Goal: Task Accomplishment & Management: Manage account settings

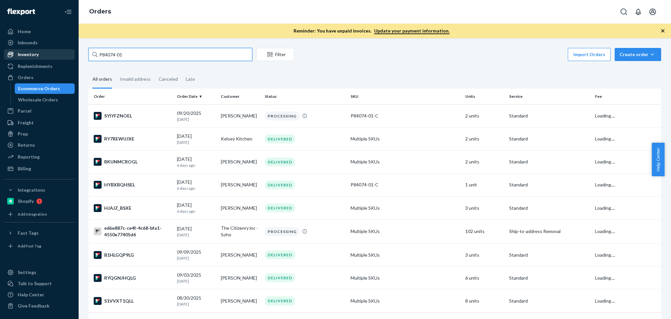
drag, startPoint x: 139, startPoint y: 56, endPoint x: 72, endPoint y: 52, distance: 66.6
click at [72, 52] on div "Home Inbounds Shipping Plans Problems Inventory Products Branded Packaging Repl…" at bounding box center [335, 159] width 671 height 319
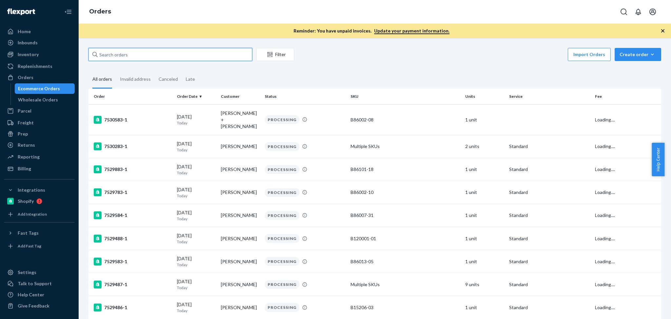
paste input "Stacey Avelino"
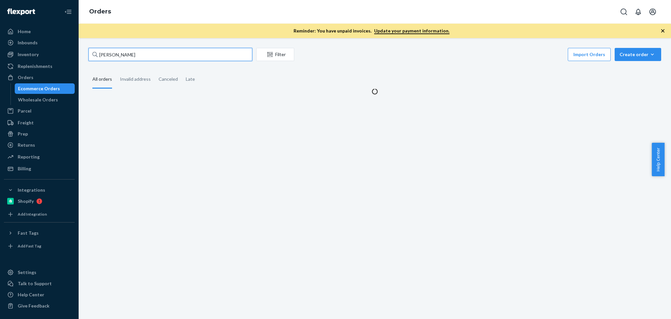
type input "Stacey Avelino"
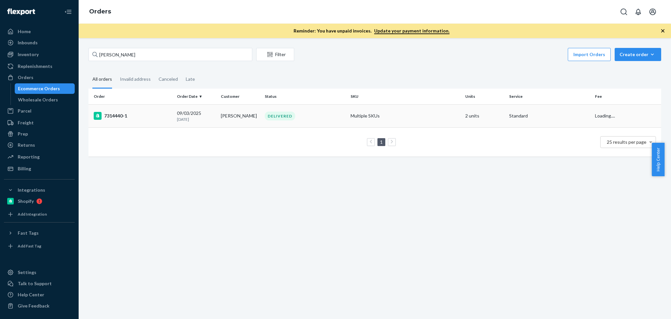
click at [227, 118] on td "[PERSON_NAME]" at bounding box center [240, 115] width 44 height 23
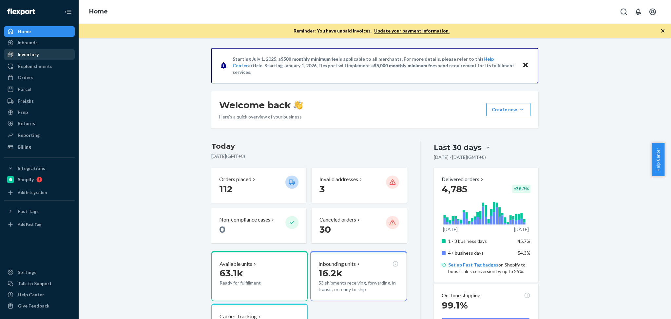
click at [41, 51] on div "Inventory" at bounding box center [39, 54] width 69 height 9
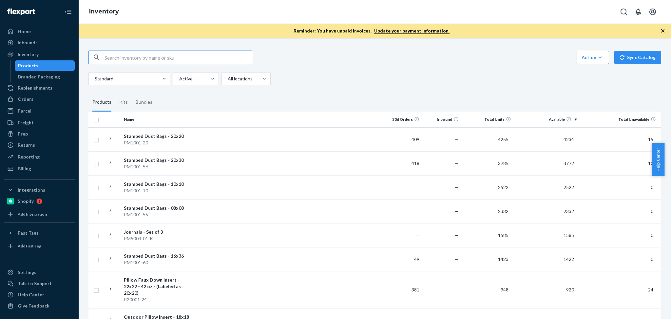
paste input "P84074-01"
type input "P84074-01"
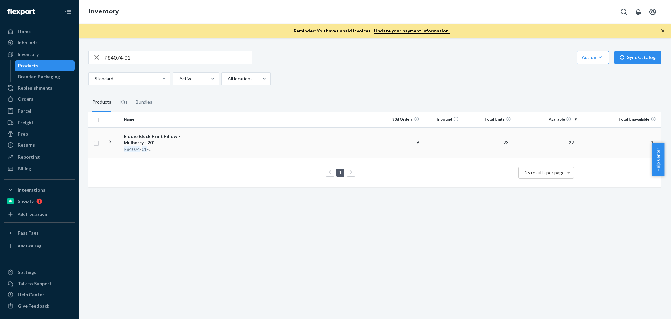
click at [201, 143] on td at bounding box center [289, 142] width 188 height 30
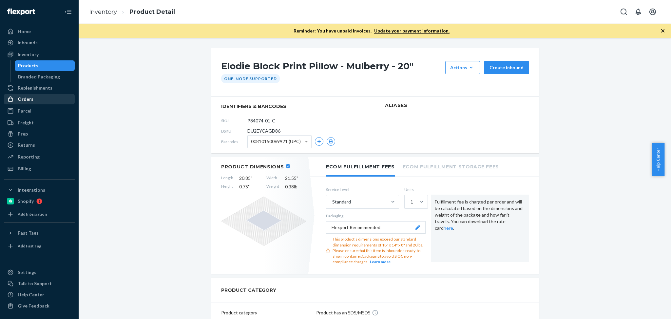
click at [34, 100] on div "Orders" at bounding box center [39, 98] width 69 height 9
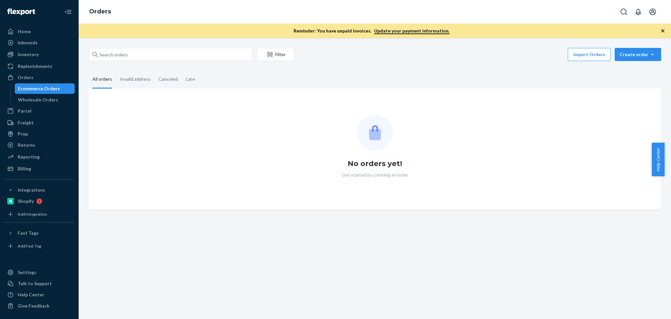
click at [174, 45] on div "Filter Import Orders Create order Ecommerce order Removal order All orders Inva…" at bounding box center [375, 178] width 592 height 280
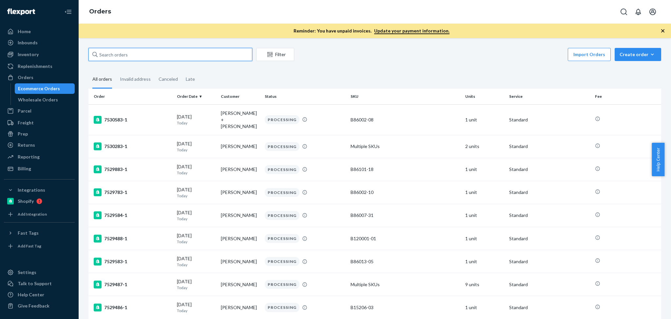
click at [172, 51] on input "text" at bounding box center [170, 54] width 164 height 13
paste input "Ayaka Matsui"
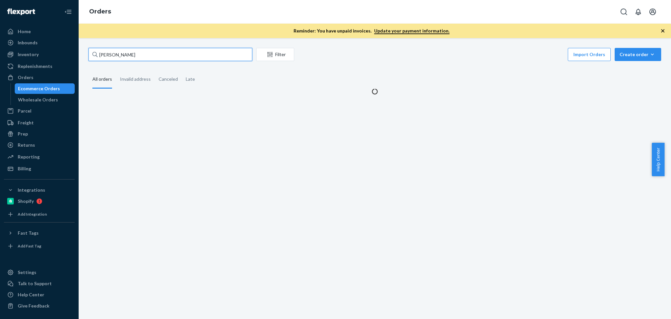
type input "Ayaka Matsui"
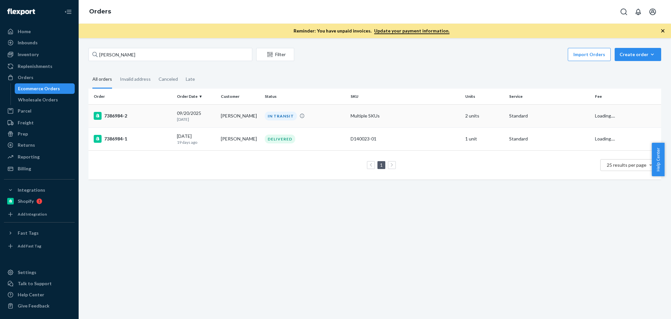
click at [231, 118] on td "Ayaka Matsui" at bounding box center [240, 115] width 44 height 23
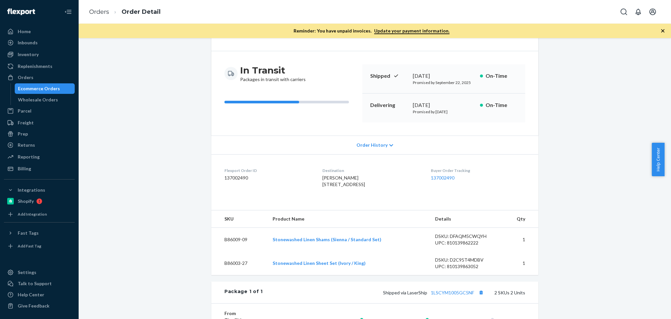
scroll to position [102, 0]
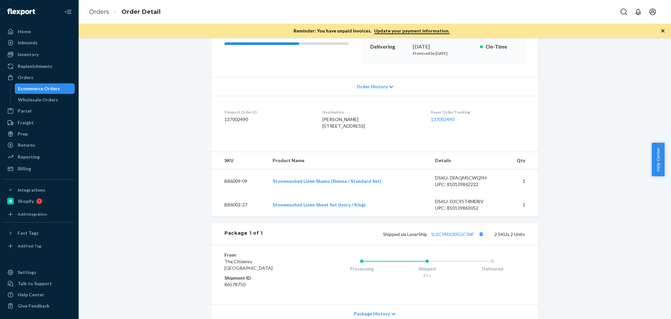
click at [479, 241] on div "Package 1 of 1 Shipped via LaserShip 1LSCYM1005GC5NF 2 SKUs 2 Units" at bounding box center [374, 234] width 327 height 22
click at [479, 238] on button "Copy tracking number" at bounding box center [481, 233] width 9 height 9
click at [455, 237] on link "1LSCYM1005GC5NF" at bounding box center [452, 234] width 43 height 6
drag, startPoint x: 53, startPoint y: 81, endPoint x: 71, endPoint y: 2, distance: 81.2
click at [53, 81] on div "Orders" at bounding box center [39, 77] width 69 height 9
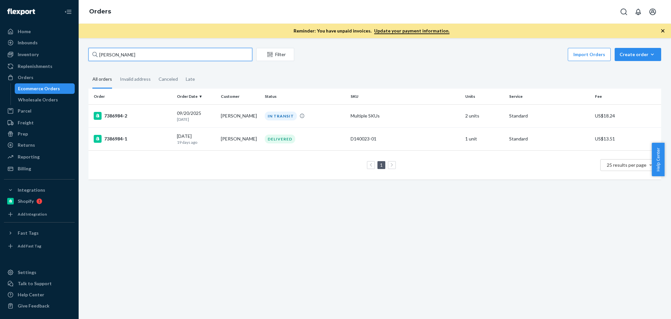
click at [139, 50] on input "Ayaka Matsui" at bounding box center [170, 54] width 164 height 13
paste input "Zoey Powers"
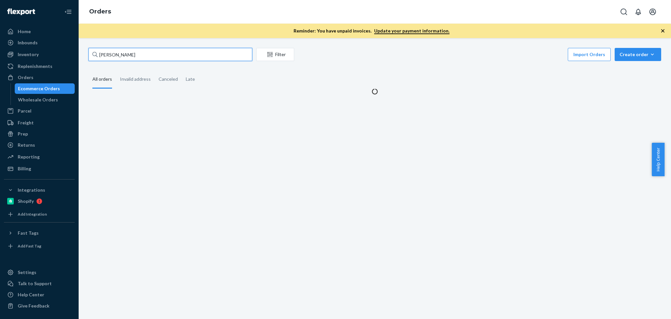
type input "Zoey Powers"
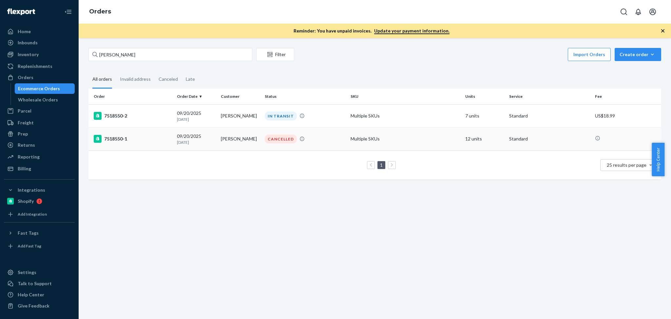
click at [201, 139] on p "1 day ago" at bounding box center [196, 142] width 39 height 6
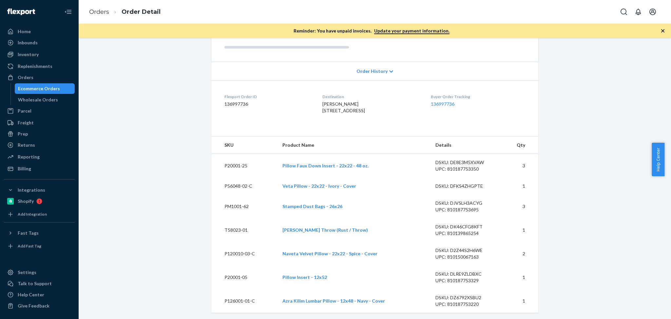
scroll to position [113, 0]
click at [54, 76] on div "Orders" at bounding box center [39, 77] width 69 height 9
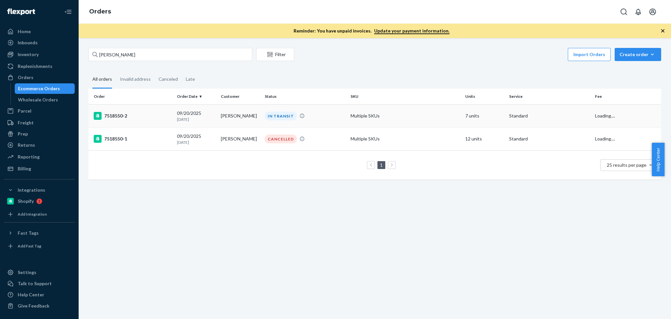
click at [248, 120] on td "Zoey Powers" at bounding box center [240, 115] width 44 height 23
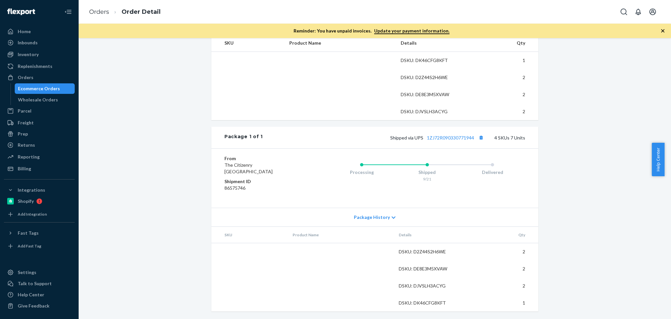
scroll to position [233, 0]
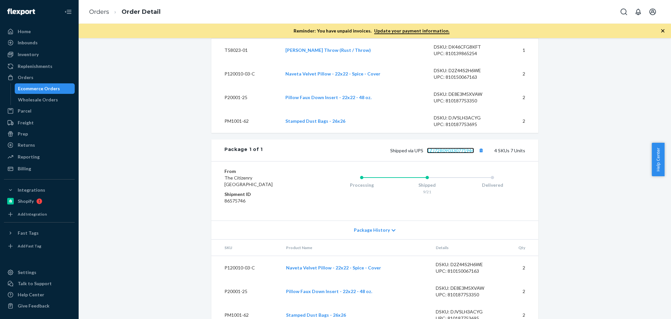
click at [459, 153] on link "1ZJ72R090330771944" at bounding box center [450, 150] width 47 height 6
click at [31, 75] on div "Orders" at bounding box center [26, 77] width 16 height 7
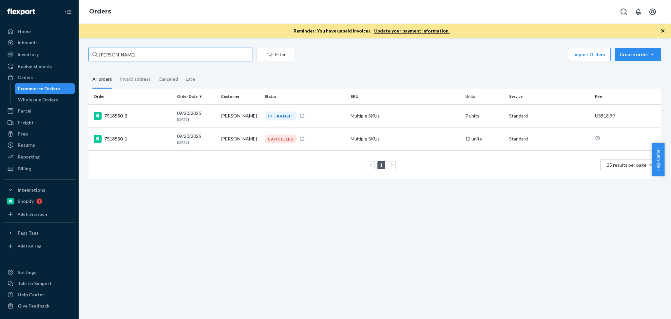
click at [137, 53] on input "Zoey Powers" at bounding box center [170, 54] width 164 height 13
paste input "Amy Hemmer"
type input "Amy Hemmer"
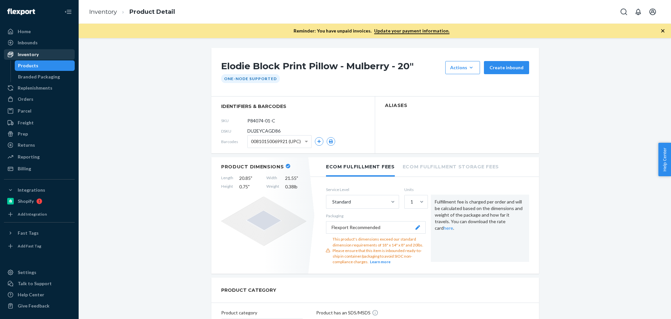
click at [45, 54] on div "Inventory" at bounding box center [39, 54] width 69 height 9
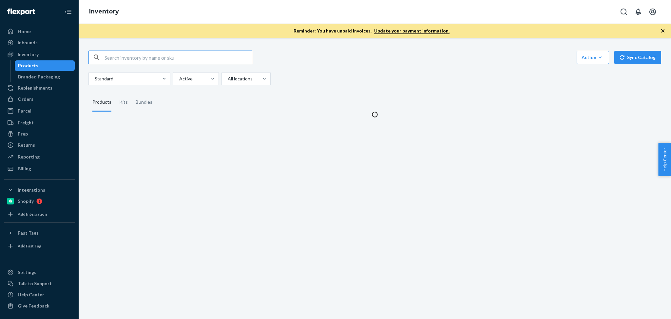
click at [154, 56] on input "text" at bounding box center [178, 57] width 147 height 13
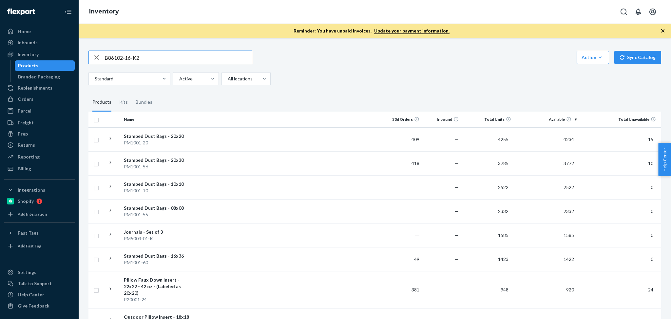
type input "B86102-16-K2"
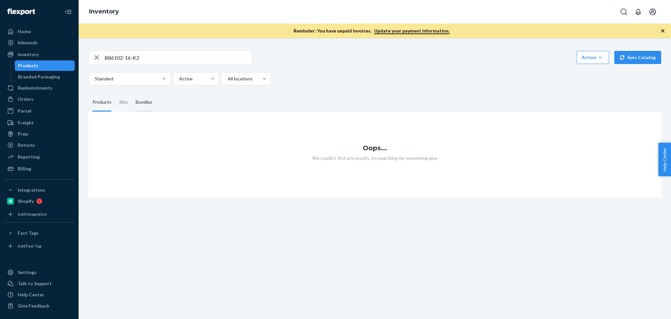
click at [143, 97] on div "Bundles" at bounding box center [144, 102] width 17 height 18
click at [132, 93] on input "Bundles" at bounding box center [132, 93] width 0 height 0
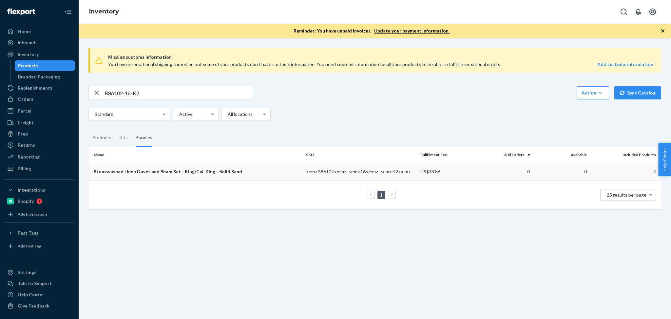
click at [476, 172] on td "0" at bounding box center [503, 171] width 57 height 17
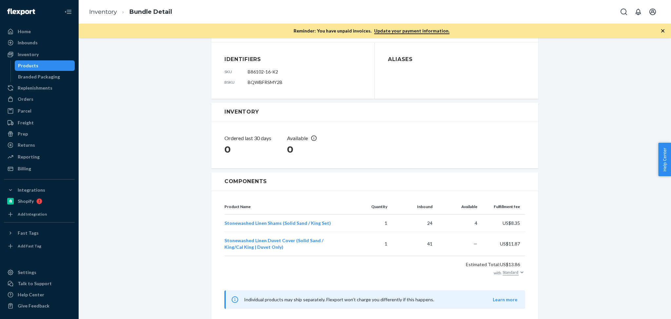
scroll to position [61, 0]
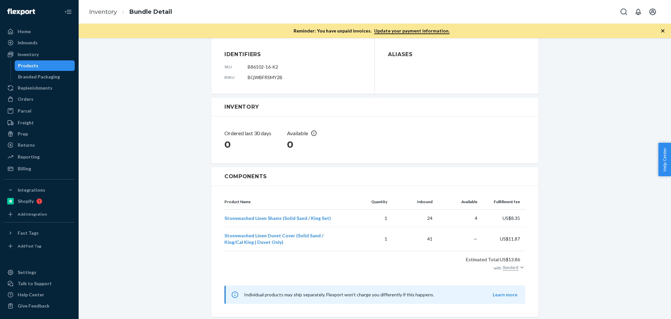
click at [593, 231] on div "Stonewashed Linen Duvet and Sham Set - King/Cal-King - Solid Sand Hide bundle R…" at bounding box center [375, 151] width 583 height 333
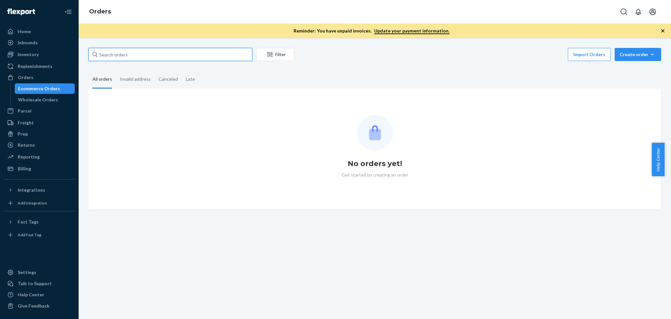
click at [151, 55] on input "text" at bounding box center [170, 54] width 164 height 13
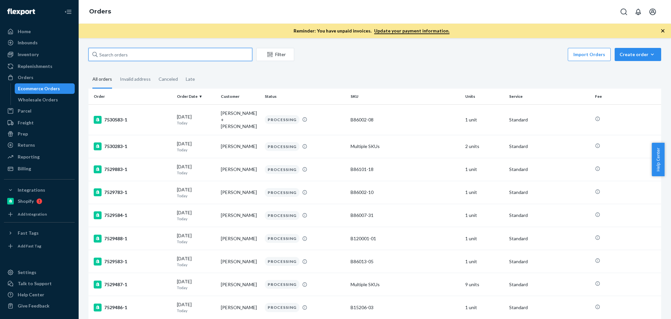
paste input "Amy Hemmer"
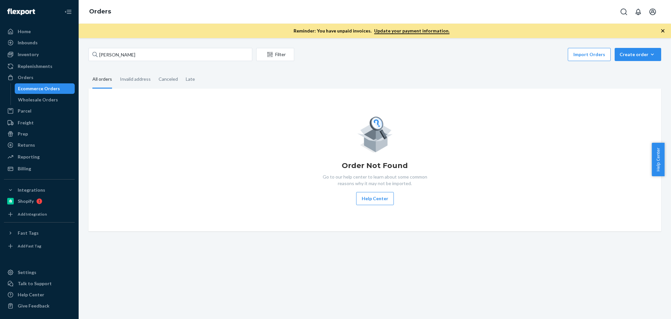
click at [186, 126] on div "Order Not Found Go to our help center to learn about some common reasons why it…" at bounding box center [375, 160] width 562 height 90
click at [41, 78] on div "Orders" at bounding box center [39, 77] width 69 height 9
click at [148, 59] on input "Amy Hemmer" at bounding box center [170, 54] width 164 height 13
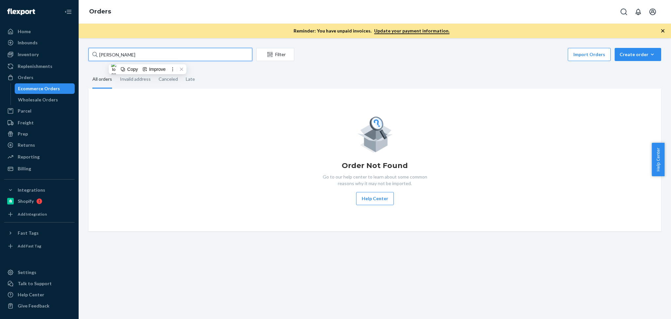
paste input "PSI CaminoModel"
type input "PSI CaminoModel"
click at [165, 147] on div "Order Not Found Go to our help center to learn about some common reasons why it…" at bounding box center [375, 160] width 562 height 90
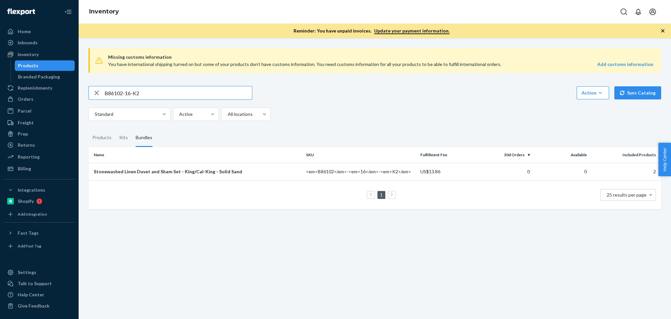
click at [140, 90] on input "B86102-16-K2" at bounding box center [178, 92] width 147 height 13
paste input "1-32-K"
click at [139, 90] on input "B86101-32-K" at bounding box center [178, 92] width 147 height 13
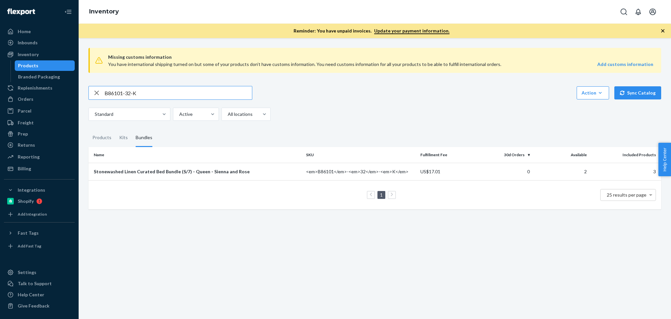
click at [139, 90] on input "B86101-32-K" at bounding box center [178, 92] width 147 height 13
paste input "P84074-01"
click at [168, 95] on input "P84074-01" at bounding box center [178, 92] width 147 height 13
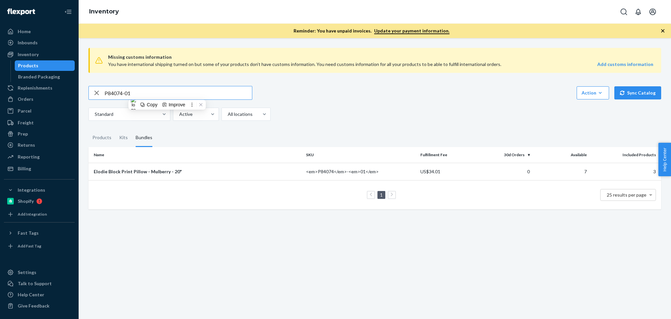
click at [168, 95] on input "P84074-01" at bounding box center [178, 92] width 147 height 13
paste input "[PERSON_NAME] Print Pillow"
type input "[PERSON_NAME] Print Pillow"
click at [232, 172] on div "Elodie Block Print Pillow - Mulberry - 20"" at bounding box center [197, 171] width 207 height 7
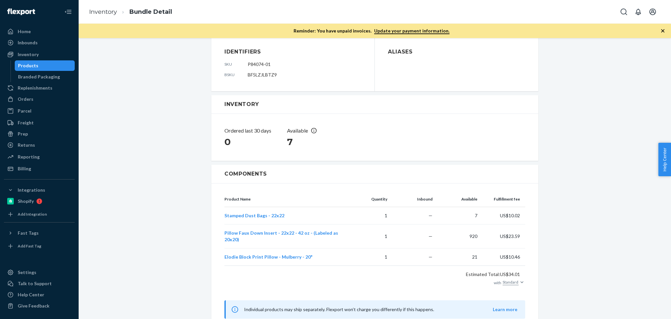
scroll to position [19, 0]
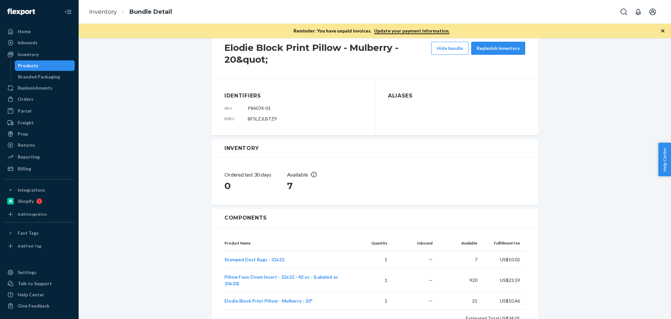
click at [255, 104] on section "Identifiers sku P84074-01 bsku BF5LZJLBTZ9" at bounding box center [292, 107] width 137 height 30
click at [259, 119] on span "BF5LZJLBTZ9" at bounding box center [262, 119] width 29 height 6
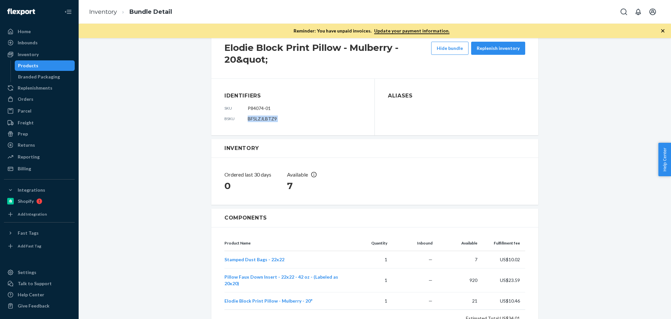
click at [259, 119] on span "BF5LZJLBTZ9" at bounding box center [262, 119] width 29 height 6
copy span "BF5LZJLBTZ9"
click at [32, 56] on div "Inventory" at bounding box center [28, 54] width 21 height 7
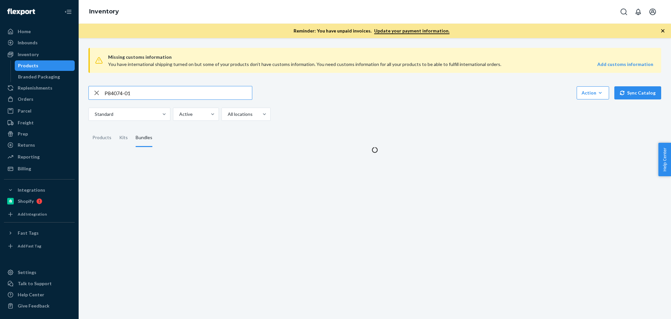
click at [151, 92] on input "P84074-01" at bounding box center [178, 92] width 147 height 13
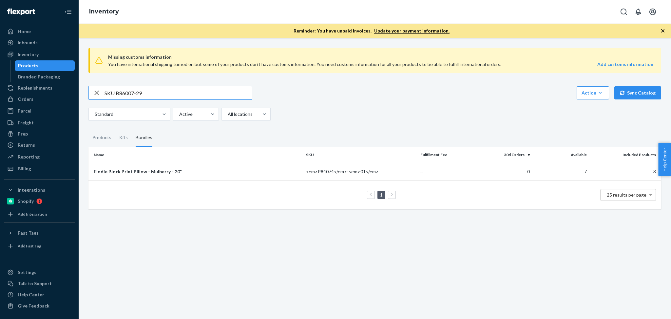
click at [117, 93] on input "SKU B86007-29" at bounding box center [178, 92] width 147 height 13
type input "B86007-29"
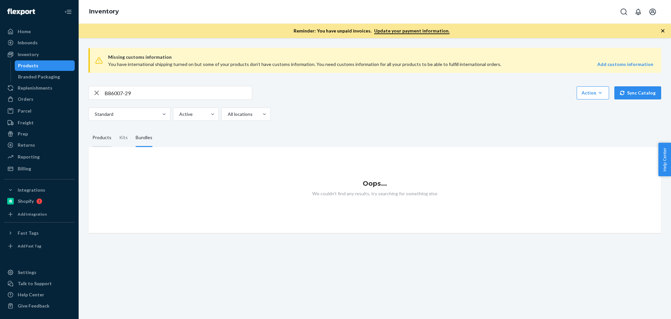
click at [103, 139] on div "Products" at bounding box center [101, 137] width 19 height 18
click at [88, 128] on input "Products" at bounding box center [88, 128] width 0 height 0
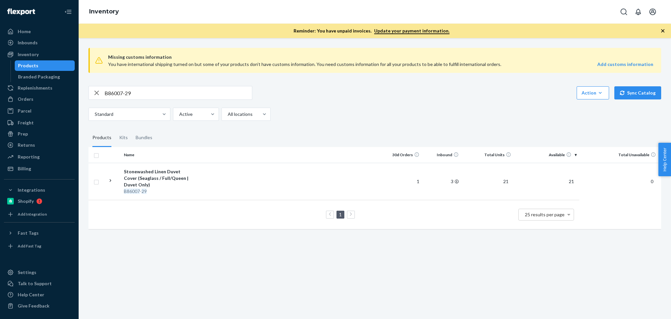
click at [469, 120] on div "Standard Active All locations" at bounding box center [372, 113] width 568 height 13
click at [161, 180] on div "Stonewashed Linen Duvet Cover (Seaglass / Full/Queen | Duvet Only)" at bounding box center [158, 178] width 68 height 20
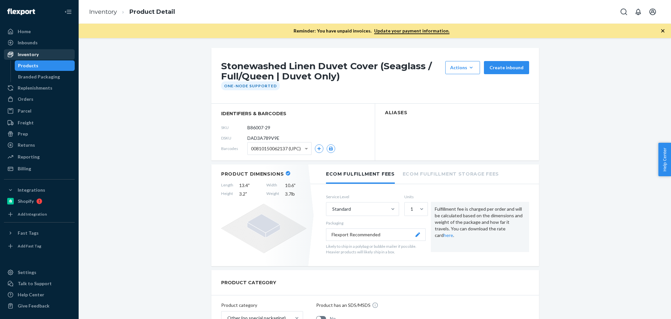
click at [35, 53] on div "Inventory" at bounding box center [28, 54] width 21 height 7
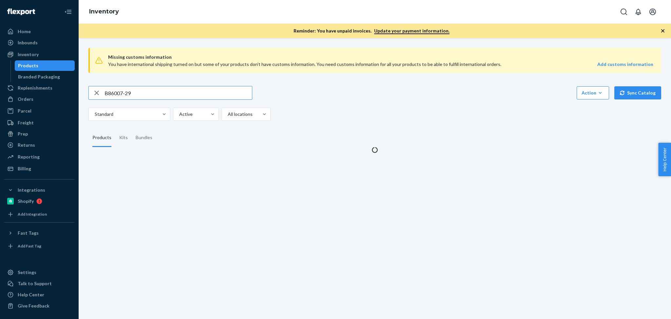
click at [135, 95] on input "B86007-29" at bounding box center [178, 92] width 147 height 13
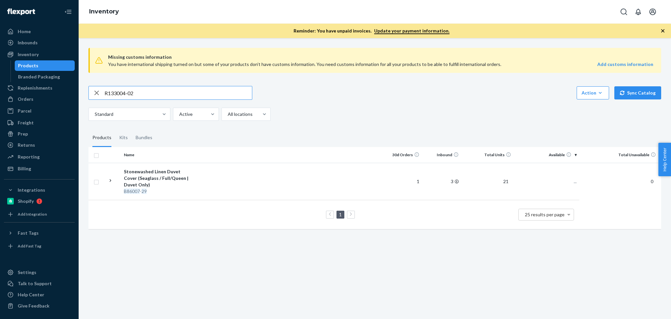
type input "R133004-02"
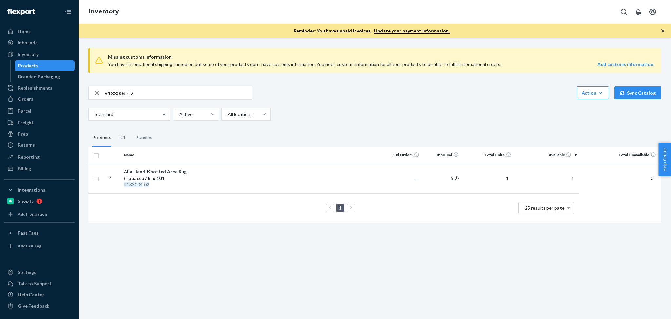
click at [264, 257] on div "Missing customs information You have international shipping turned on but some …" at bounding box center [375, 178] width 592 height 280
click at [143, 181] on div "R133004 - 02" at bounding box center [158, 184] width 68 height 7
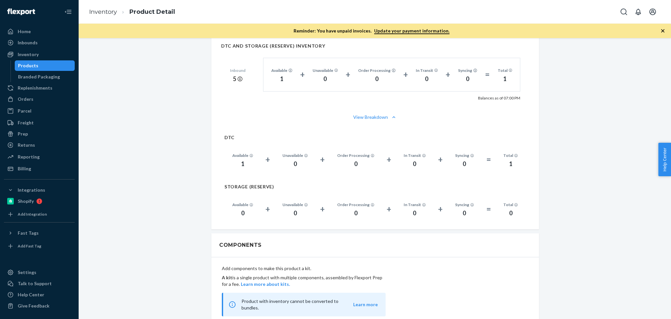
scroll to position [406, 0]
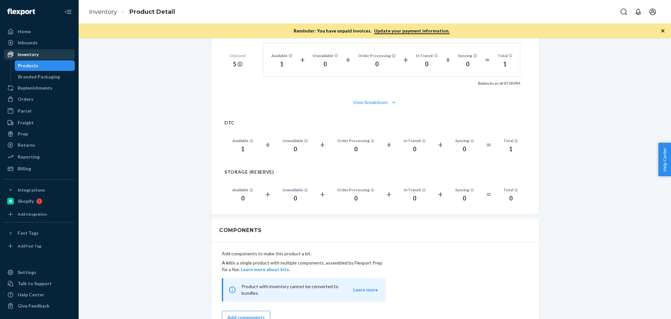
click at [49, 53] on div "Inventory" at bounding box center [39, 54] width 69 height 9
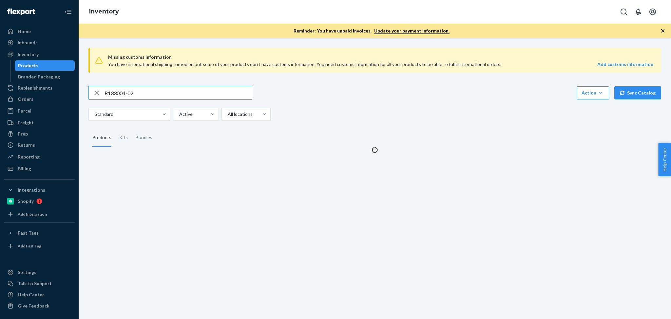
click at [139, 94] on input "R133004-02" at bounding box center [178, 92] width 147 height 13
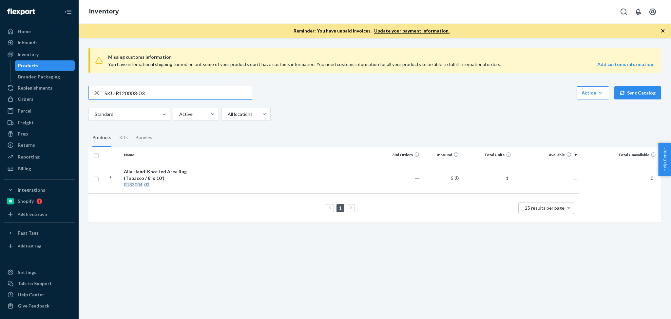
click at [117, 91] on input "SKU R120003-03" at bounding box center [178, 92] width 147 height 13
type input "R120003-03"
click at [361, 273] on div "Missing customs information You have international shipping turned on but some …" at bounding box center [375, 178] width 592 height 280
click at [160, 174] on div "Salina Hand-Knotted Area Rug (5' x 8' / Ecru)" at bounding box center [158, 174] width 68 height 13
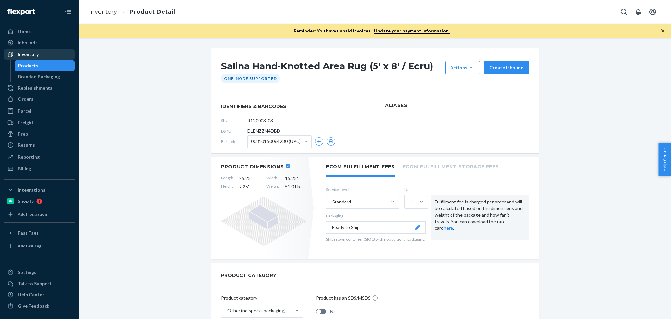
click at [19, 52] on div "Inventory" at bounding box center [28, 54] width 21 height 7
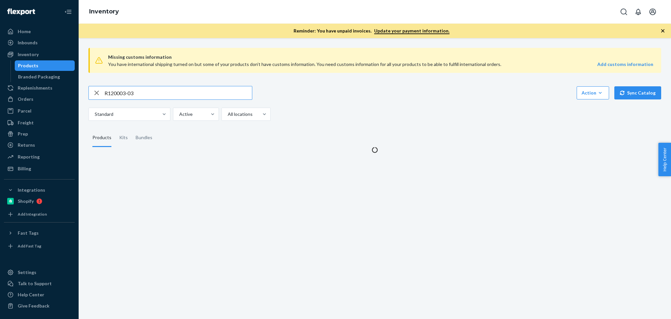
click at [165, 91] on input "R120003-03" at bounding box center [178, 92] width 147 height 13
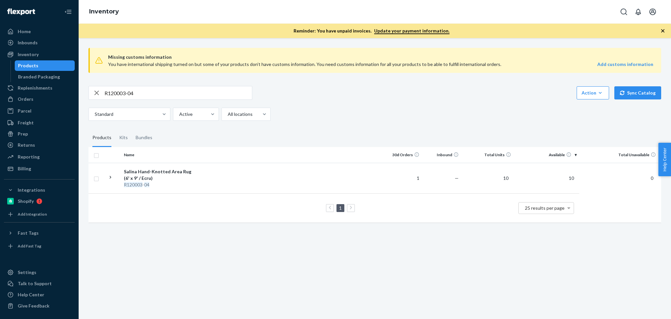
click at [374, 111] on div "Standard Active All locations" at bounding box center [372, 113] width 568 height 13
click at [202, 93] on input "R120003-04" at bounding box center [178, 92] width 147 height 13
paste input "15-05"
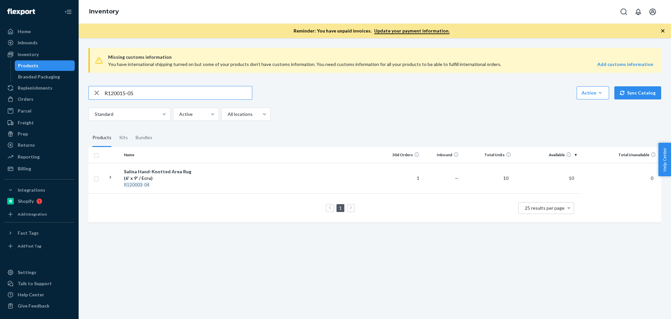
type input "R120015-05"
click at [409, 263] on div "Missing customs information You have international shipping turned on but some …" at bounding box center [375, 178] width 592 height 280
click at [128, 136] on div "Kits" at bounding box center [123, 137] width 16 height 18
click at [115, 128] on input "Kits" at bounding box center [115, 128] width 0 height 0
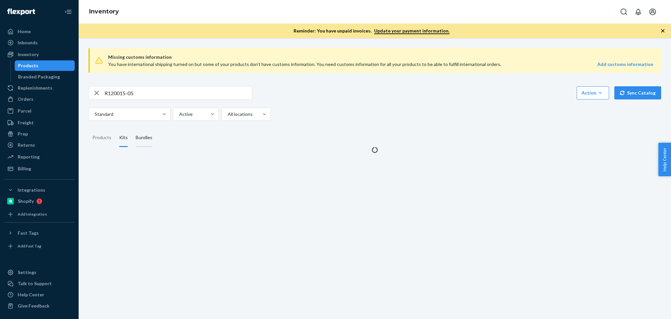
click at [144, 136] on div "Bundles" at bounding box center [144, 137] width 17 height 18
click at [132, 128] on input "Bundles" at bounding box center [132, 128] width 0 height 0
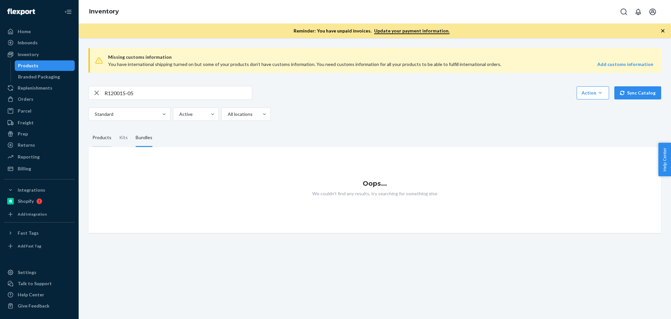
click at [104, 136] on div "Products" at bounding box center [101, 137] width 19 height 18
click at [88, 128] on input "Products" at bounding box center [88, 128] width 0 height 0
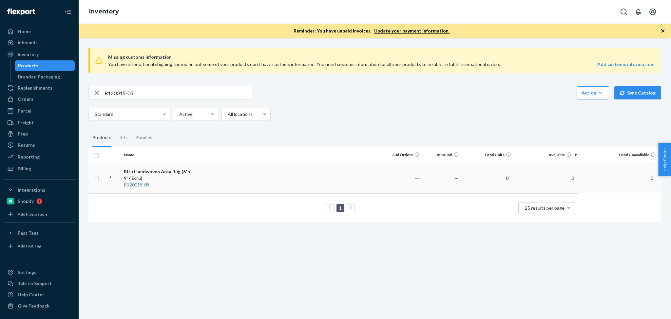
click at [190, 181] on div "R120015 - 05" at bounding box center [158, 184] width 68 height 7
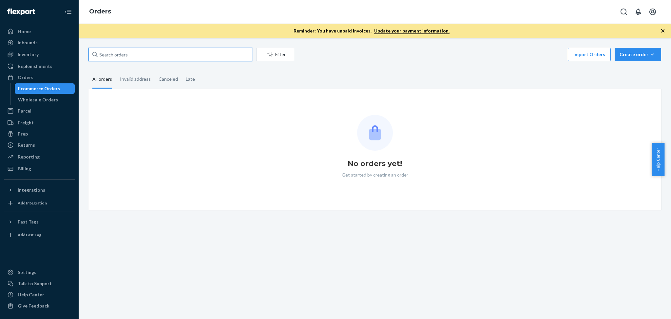
click at [140, 53] on input "text" at bounding box center [170, 54] width 164 height 13
paste input "PSI CaminoModel"
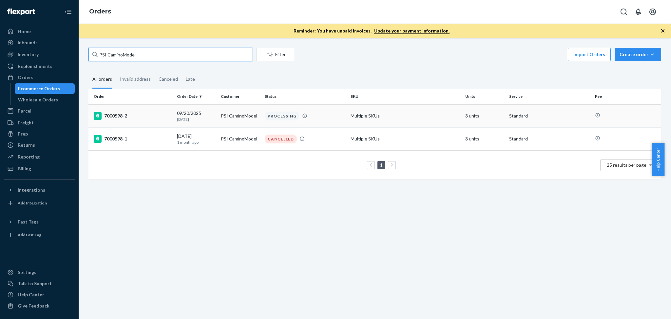
type input "PSI CaminoModel"
click at [203, 117] on p "[DATE]" at bounding box center [196, 119] width 39 height 6
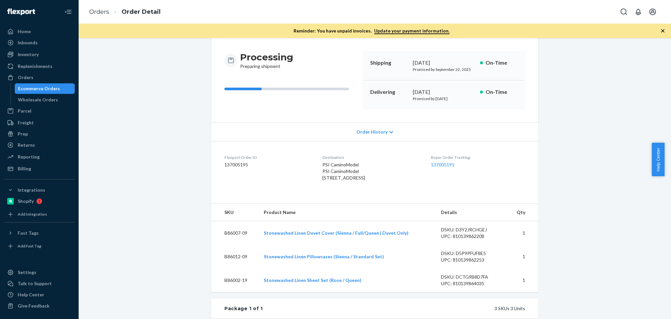
scroll to position [58, 0]
drag, startPoint x: 249, startPoint y: 170, endPoint x: 211, endPoint y: 151, distance: 43.1
click at [211, 151] on dl "Flexport Order ID 137005195 Destination PSI CaminoModel PSI CaminoModel [STREET…" at bounding box center [374, 168] width 327 height 56
copy div "Flexport Order ID 137005195"
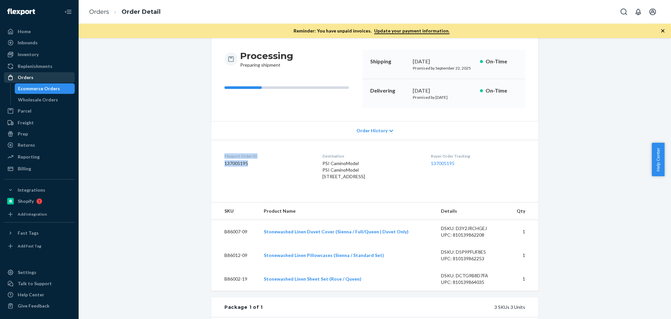
click at [43, 77] on div "Orders" at bounding box center [39, 77] width 69 height 9
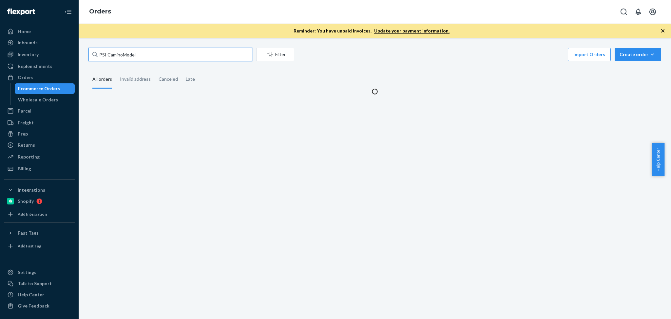
click at [143, 50] on input "PSI CaminoModel" at bounding box center [170, 54] width 164 height 13
paste input "Erin Laverty"
type input "Erin Laverty"
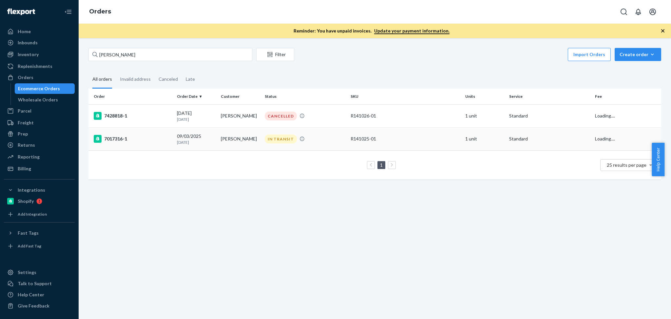
click at [208, 137] on div "09/03/2025 18 days ago" at bounding box center [196, 139] width 39 height 12
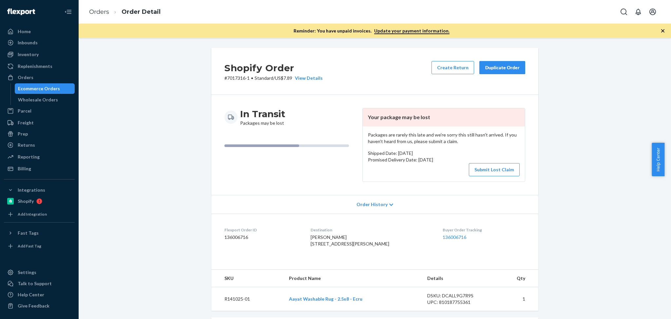
scroll to position [58, 0]
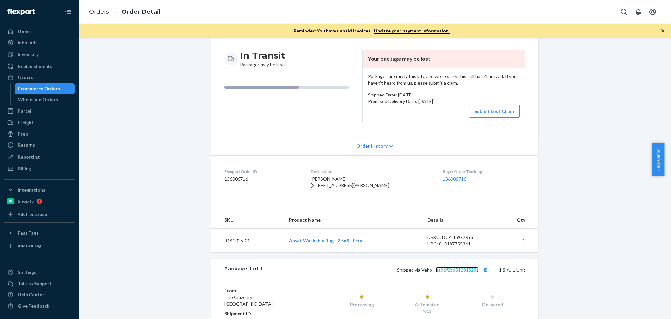
click at [457, 272] on link "ead6f2bb51281529a" at bounding box center [457, 270] width 43 height 6
click at [46, 80] on div "Orders" at bounding box center [39, 77] width 69 height 9
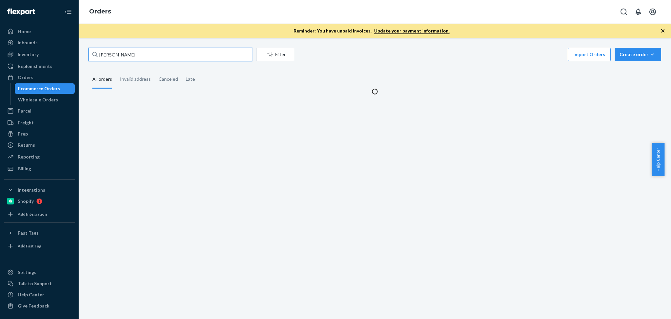
click at [131, 58] on input "Erin Laverty" at bounding box center [170, 54] width 164 height 13
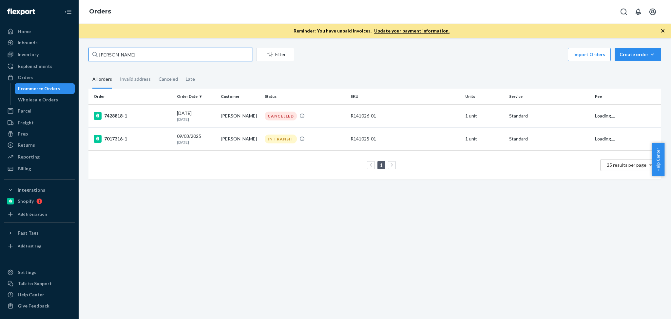
paste input "[PERSON_NAME]"
type input "[PERSON_NAME]"
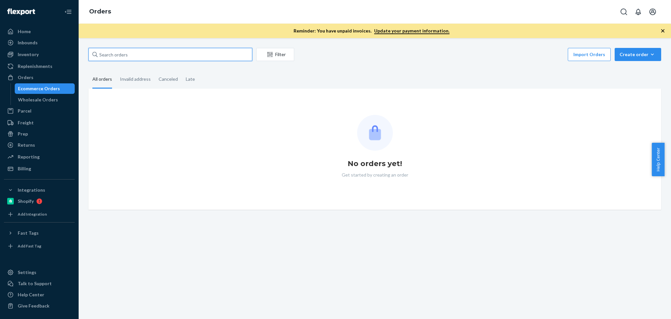
click at [147, 52] on input "text" at bounding box center [170, 54] width 164 height 13
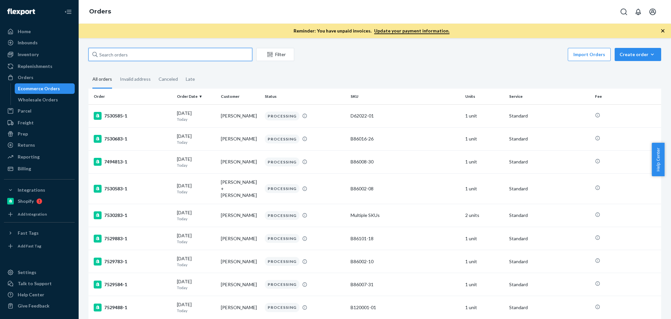
paste input "[PERSON_NAME]"
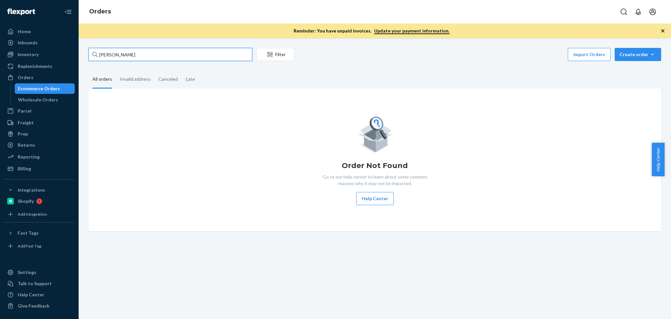
click at [145, 55] on input "[PERSON_NAME]" at bounding box center [170, 54] width 164 height 13
click at [168, 54] on input "[PERSON_NAME]" at bounding box center [170, 54] width 164 height 13
click at [168, 54] on input "Allison Breaux" at bounding box center [170, 54] width 164 height 13
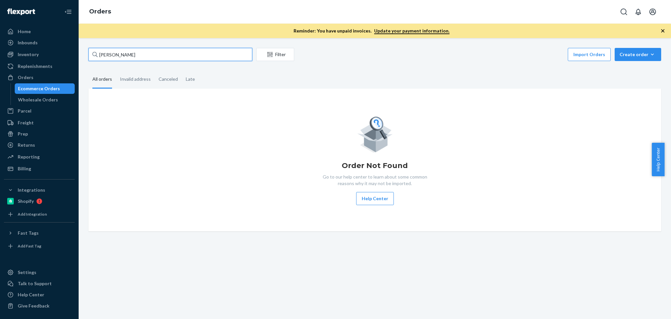
click at [168, 54] on input "Allison Breaux" at bounding box center [170, 54] width 164 height 13
paste input "diwata c sito"
type input "diwata c sito"
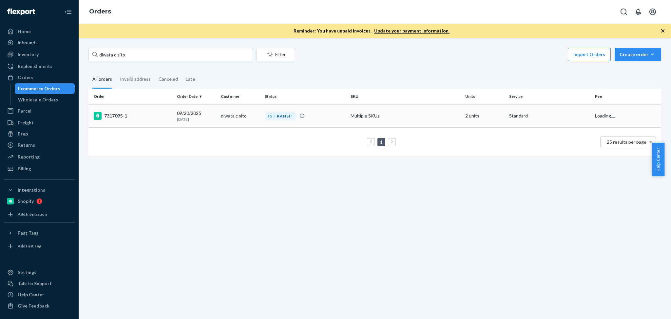
click at [233, 117] on td "diwata c sito" at bounding box center [240, 115] width 44 height 23
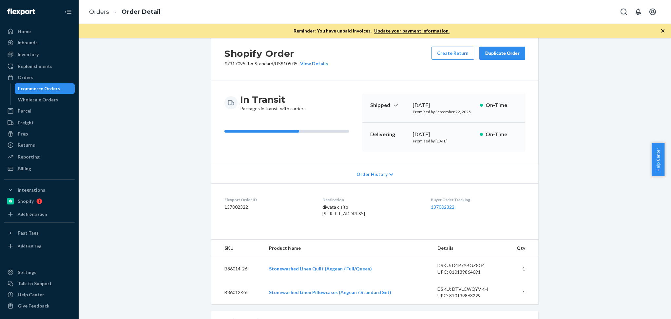
scroll to position [58, 0]
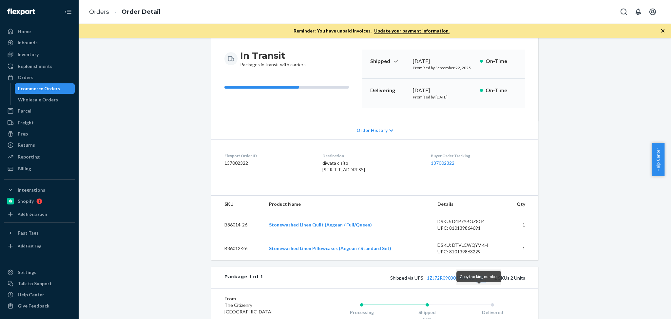
click at [479, 281] on button "Copy tracking number" at bounding box center [481, 277] width 9 height 9
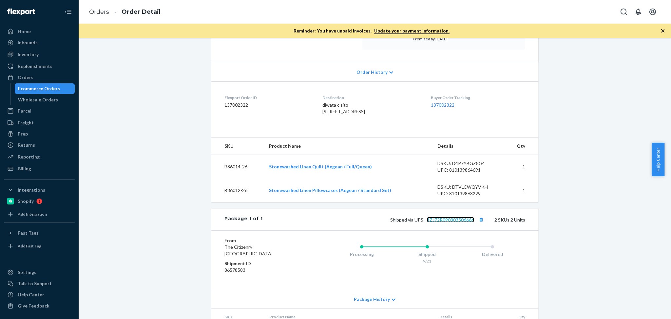
click at [458, 222] on link "1ZJ72R090303506666" at bounding box center [450, 220] width 47 height 6
click at [38, 75] on div "Orders" at bounding box center [39, 77] width 69 height 9
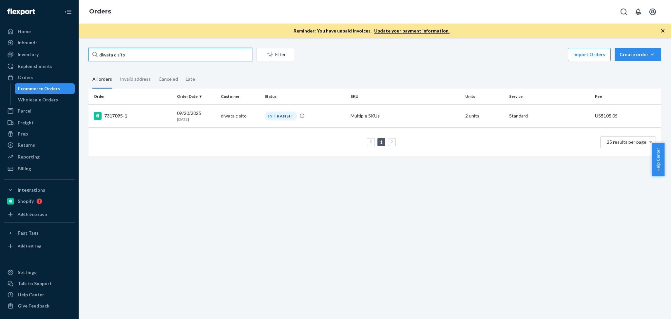
click at [187, 53] on input "diwata c sito" at bounding box center [170, 54] width 164 height 13
paste input "Stacey Avelin"
type input "[PERSON_NAME]"
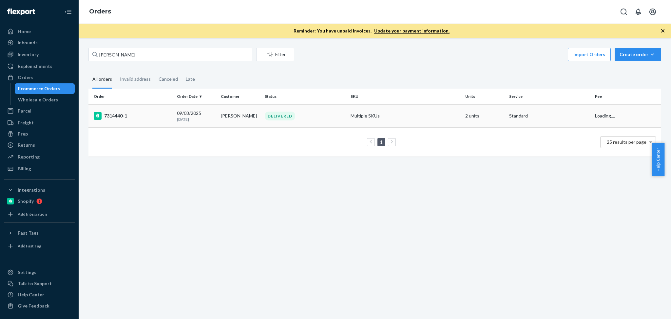
click at [227, 119] on td "[PERSON_NAME]" at bounding box center [240, 115] width 44 height 23
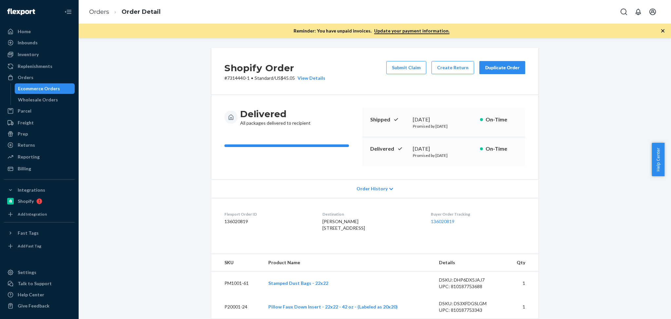
scroll to position [14, 0]
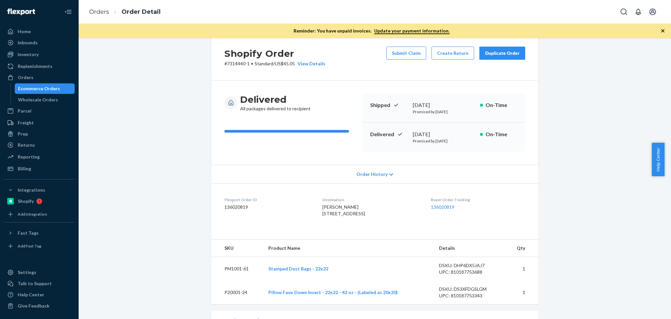
click at [508, 51] on div "Duplicate Order" at bounding box center [502, 53] width 35 height 7
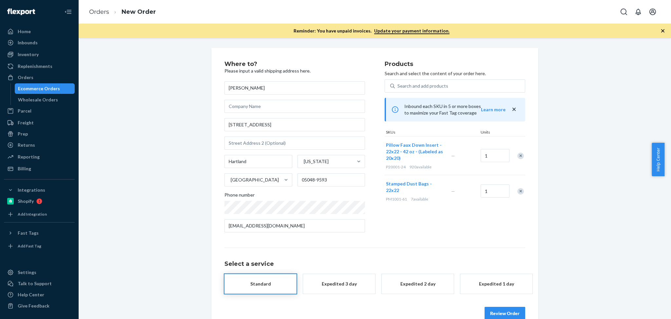
click at [568, 199] on div "Where to? Please input a valid shipping address here. Stacey Avelino 37 Brother…" at bounding box center [375, 190] width 583 height 285
click at [457, 83] on div "Search and add products" at bounding box center [460, 86] width 130 height 12
click at [398, 83] on input "Search and add products" at bounding box center [397, 86] width 1 height 7
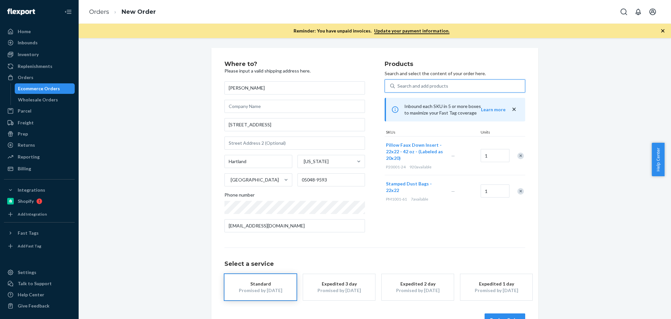
paste input "P84074-01"
type input "P84074-01"
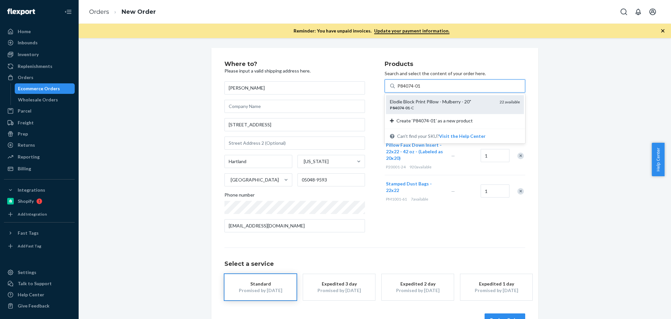
click at [443, 109] on div "P84074 - 01 -C" at bounding box center [442, 108] width 105 height 6
click at [421, 89] on input "P84074-01" at bounding box center [409, 86] width 24 height 7
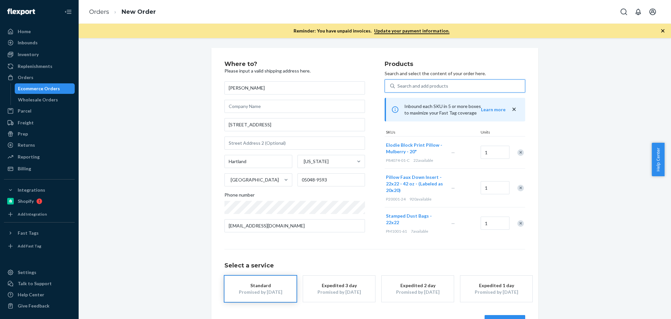
click at [517, 186] on div "Remove Item" at bounding box center [520, 187] width 7 height 7
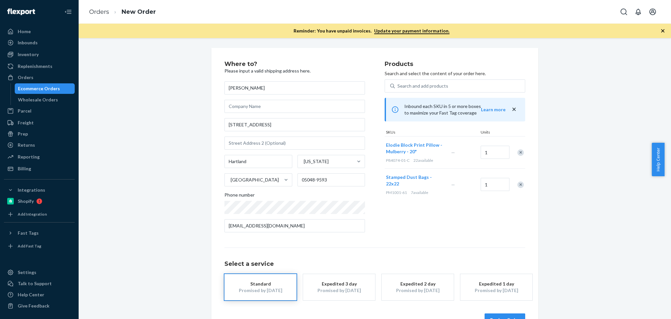
click at [517, 181] on div "Remove Item" at bounding box center [520, 184] width 7 height 7
click at [562, 181] on div "Where to? Please input a valid shipping address here. Stacey Avelino 37 Brother…" at bounding box center [375, 193] width 583 height 291
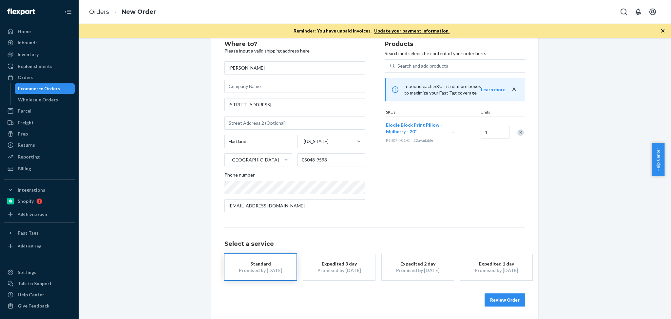
click at [574, 246] on div "Where to? Please input a valid shipping address here. Stacey Avelino 37 Brother…" at bounding box center [375, 173] width 583 height 291
click at [552, 223] on div "Where to? Please input a valid shipping address here. Stacey Avelino 37 Brother…" at bounding box center [375, 173] width 583 height 291
click at [509, 296] on button "Review Order" at bounding box center [505, 299] width 41 height 13
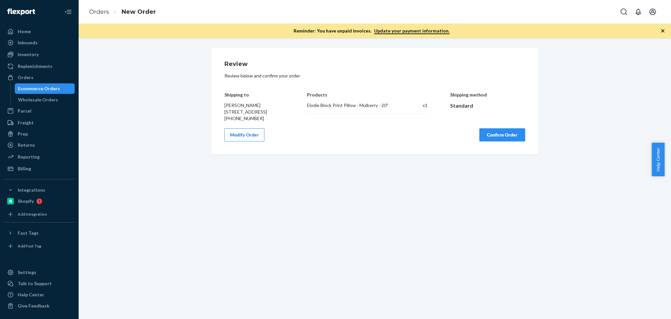
scroll to position [0, 0]
click at [429, 217] on div "Review Review below and confirm your order Shipping to Stacey Avelino 37 Brothe…" at bounding box center [375, 178] width 592 height 280
click at [498, 122] on div "Shipping method Standard" at bounding box center [487, 101] width 75 height 39
click at [498, 141] on button "Confirm Order" at bounding box center [502, 134] width 46 height 13
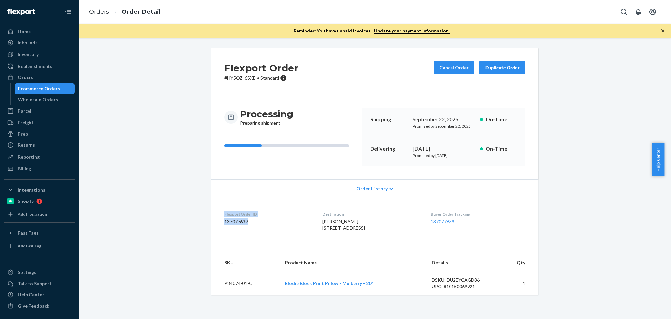
drag, startPoint x: 216, startPoint y: 217, endPoint x: 212, endPoint y: 212, distance: 6.5
click at [212, 212] on dl "Flexport Order ID 137077639 Destination Stacey Avelino 37 Brothers Rd Hartland,…" at bounding box center [374, 222] width 327 height 49
copy div "Flexport Order ID 137077639"
click at [607, 209] on div "Flexport Order # HY5QZ_6SXE • Standard Cancel Order Duplicate Order Processing …" at bounding box center [375, 175] width 583 height 255
click at [231, 221] on dd "137077639" at bounding box center [267, 221] width 87 height 7
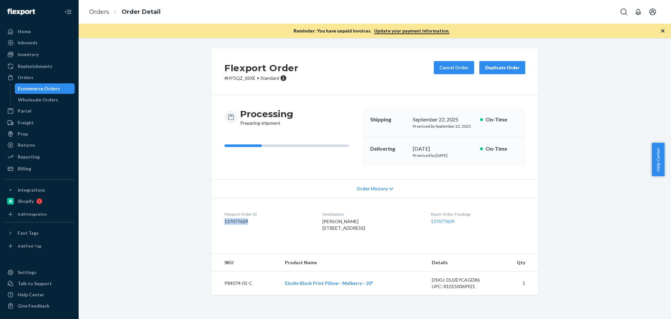
click at [231, 221] on dd "137077639" at bounding box center [267, 221] width 87 height 7
copy dd "137077639"
click at [35, 73] on div "Orders" at bounding box center [39, 77] width 69 height 9
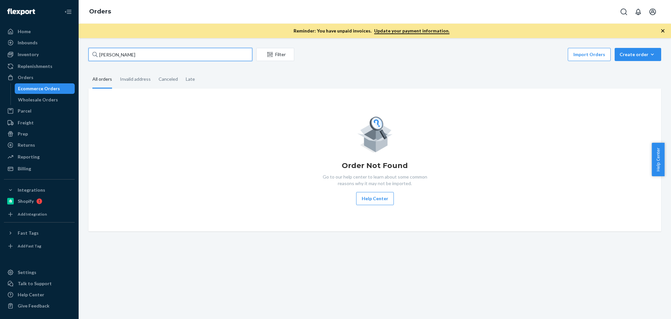
click at [129, 50] on input "Stacey Avelino" at bounding box center [170, 54] width 164 height 13
click at [23, 78] on div "Orders" at bounding box center [26, 77] width 16 height 7
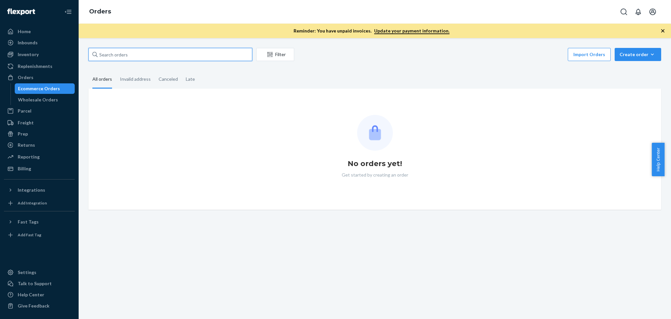
click at [142, 56] on input "text" at bounding box center [170, 54] width 164 height 13
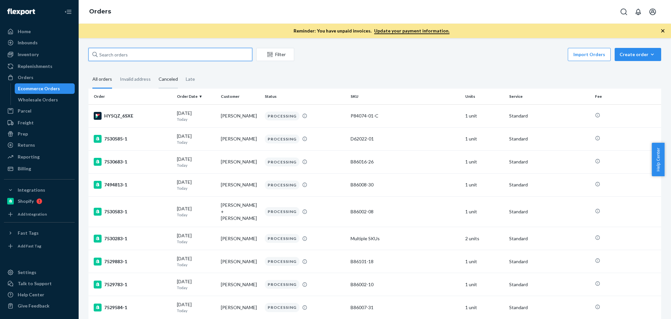
paste input "[PERSON_NAME]"
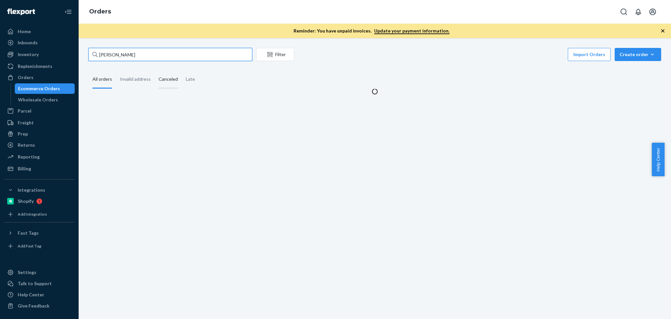
type input "[PERSON_NAME]"
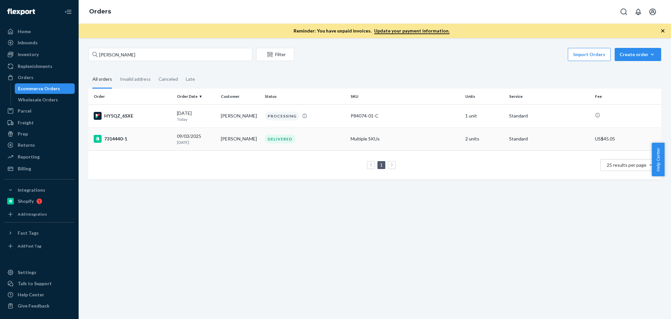
click at [211, 142] on p "[DATE]" at bounding box center [196, 142] width 39 height 6
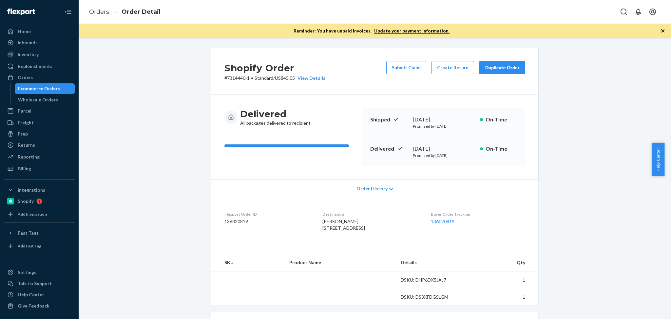
scroll to position [58, 0]
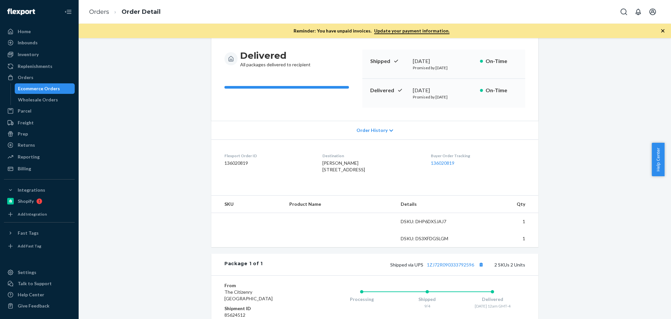
click at [244, 161] on dd "136020819" at bounding box center [267, 163] width 87 height 7
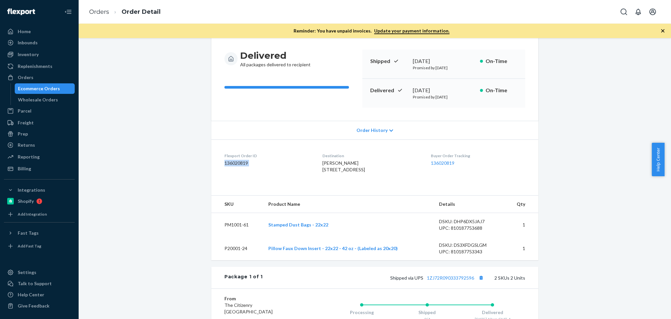
copy dd "136020819"
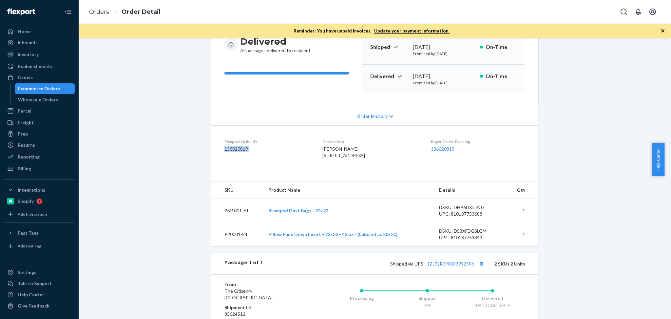
scroll to position [87, 0]
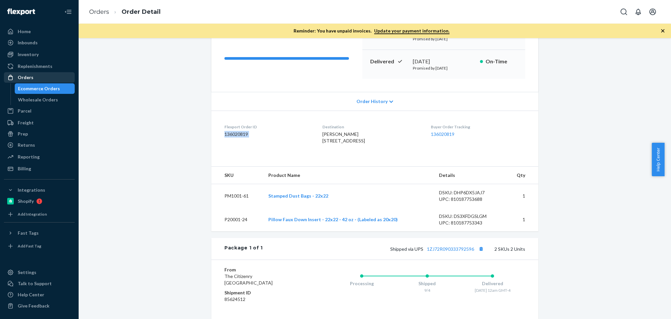
click at [30, 77] on div "Orders" at bounding box center [26, 77] width 16 height 7
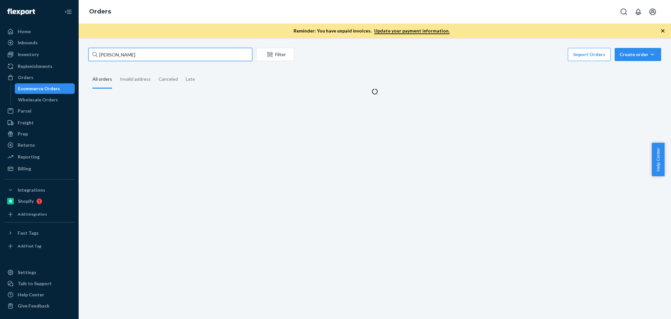
click at [135, 55] on input "[PERSON_NAME]" at bounding box center [170, 54] width 164 height 13
paste input "Nicole Self"
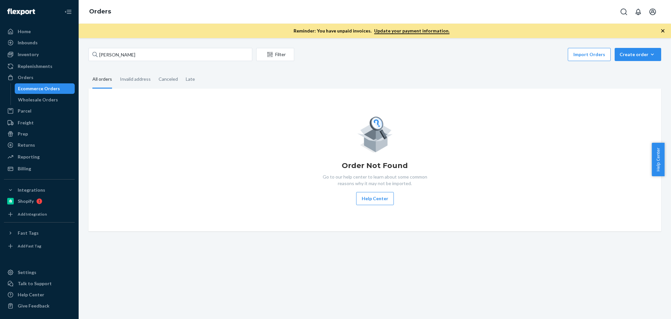
click at [253, 100] on div "Order Not Found Go to our help center to learn about some common reasons why it…" at bounding box center [374, 159] width 573 height 143
click at [132, 53] on input "Nicole Self" at bounding box center [170, 54] width 164 height 13
paste input "Danelle Foust"
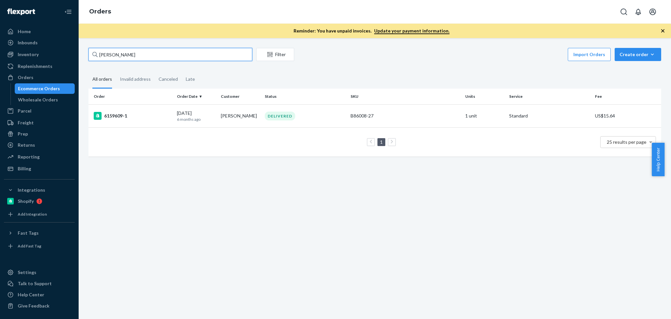
click at [150, 56] on input "Danelle Foust" at bounding box center [170, 54] width 164 height 13
paste input "Vin Thorn"
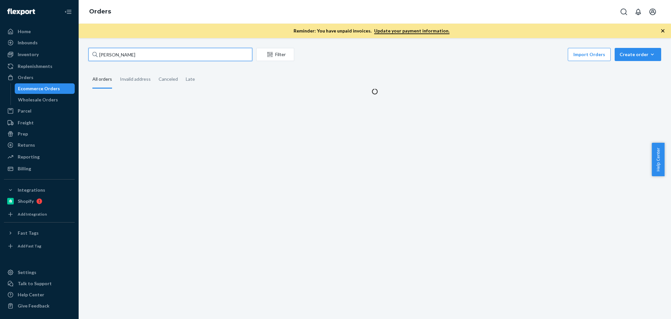
type input "Vin Thorn"
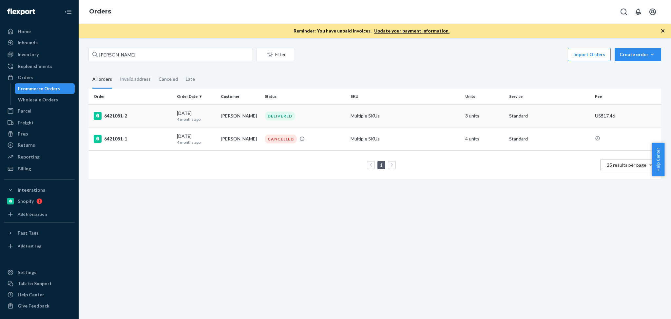
click at [200, 112] on div "04/25/2025 4 months ago" at bounding box center [196, 116] width 39 height 12
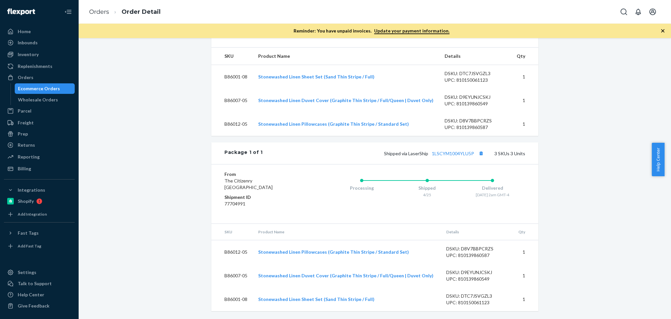
scroll to position [204, 0]
click at [29, 75] on div "Orders" at bounding box center [26, 77] width 16 height 7
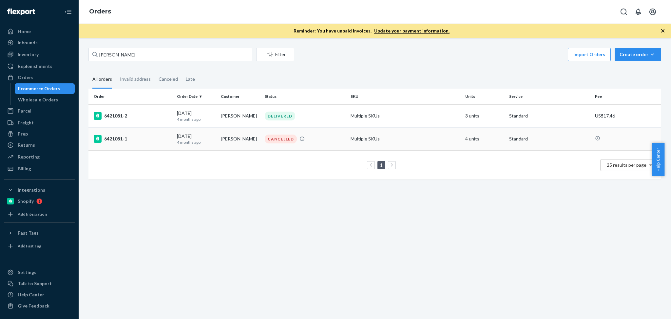
click at [251, 142] on td "Vin Thorn" at bounding box center [240, 138] width 44 height 23
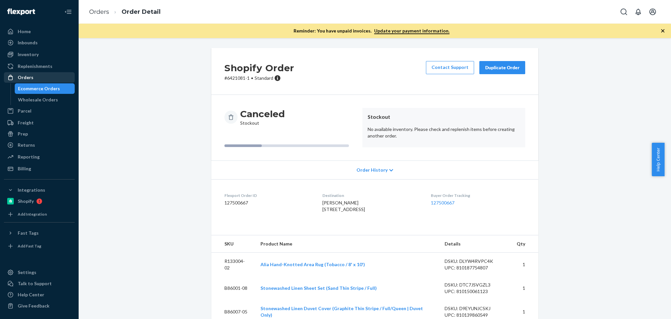
click at [32, 74] on div "Orders" at bounding box center [39, 77] width 69 height 9
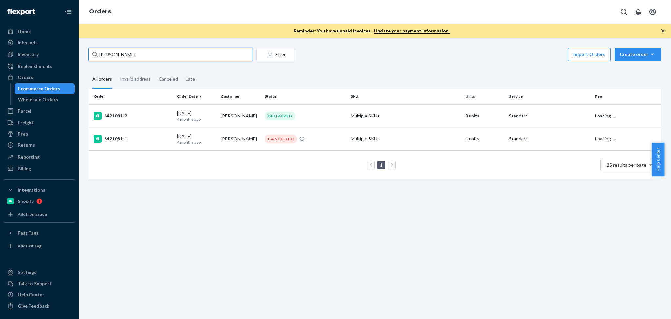
click at [144, 57] on input "Vin Thorn" at bounding box center [170, 54] width 164 height 13
paste input "Nicole Self"
type input "Nicole Self"
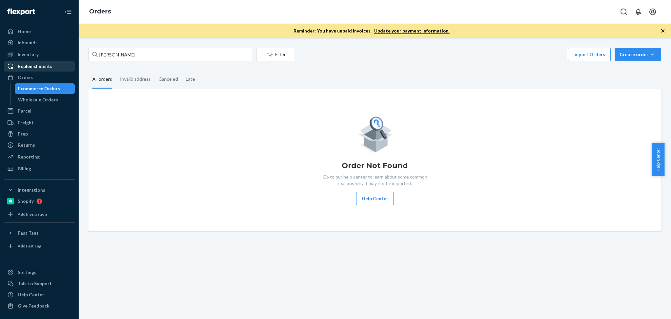
click at [40, 69] on div "Replenishments" at bounding box center [35, 66] width 35 height 7
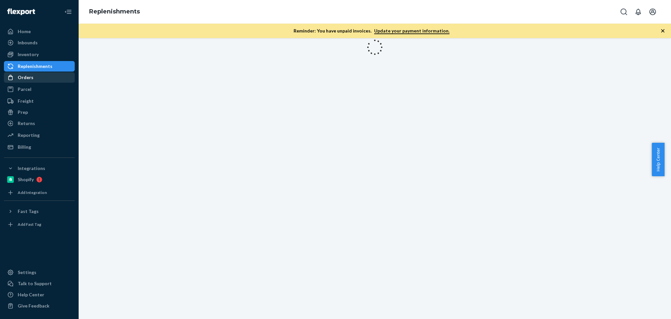
click at [39, 76] on div "Orders" at bounding box center [39, 77] width 69 height 9
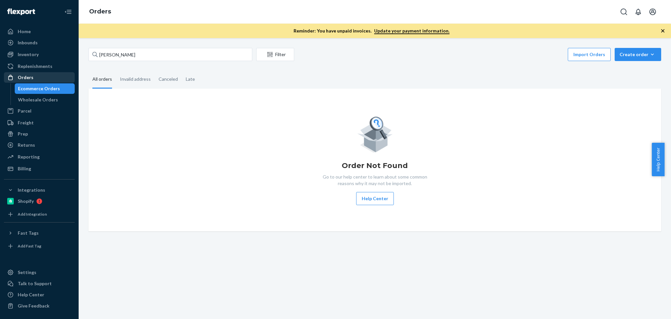
click at [38, 78] on div "Orders" at bounding box center [39, 77] width 69 height 9
click at [160, 53] on input "Nicole Self" at bounding box center [170, 54] width 164 height 13
paste input "atalia Ferens-Hommel"
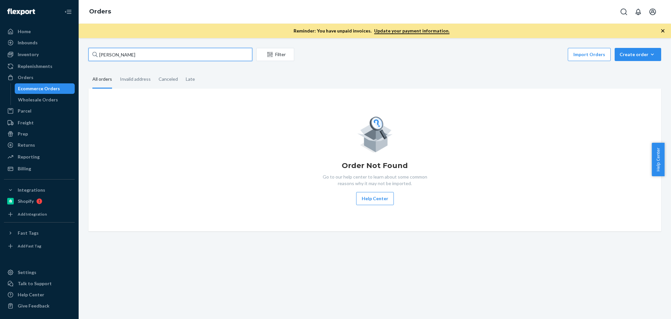
type input "Natalia Ferens-Hommel"
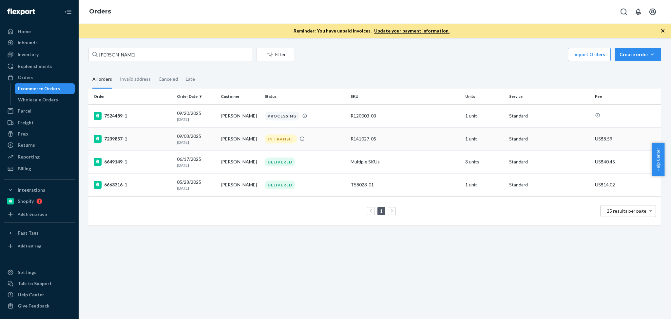
click at [198, 144] on p "18 days ago" at bounding box center [196, 142] width 39 height 6
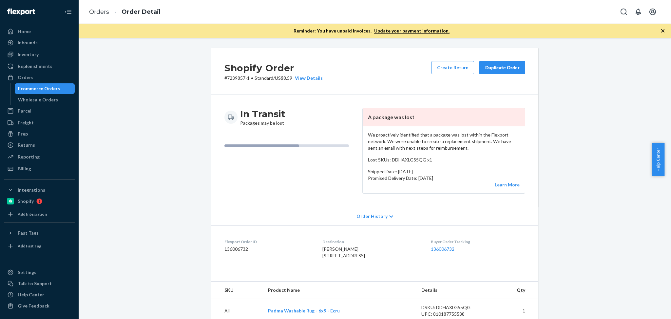
drag, startPoint x: 670, startPoint y: 75, endPoint x: 670, endPoint y: 83, distance: 8.5
click at [664, 83] on div at bounding box center [671, 159] width 0 height 319
click at [474, 138] on p "We proactively identified that a package was lost within the Flexport network. …" at bounding box center [444, 141] width 152 height 20
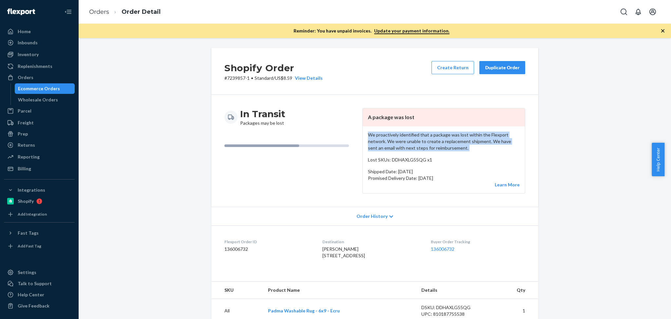
click at [474, 138] on p "We proactively identified that a package was lost within the Flexport network. …" at bounding box center [444, 141] width 152 height 20
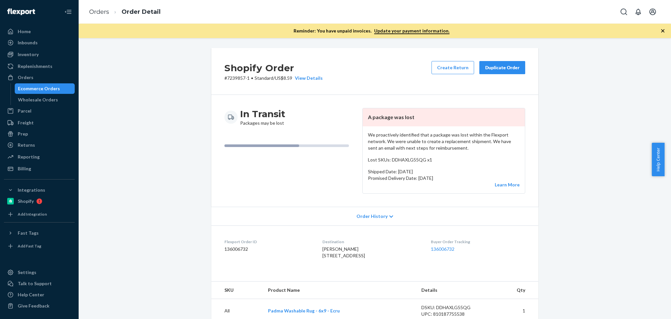
click at [575, 155] on div "Shopify Order # 7239857-1 • Standard / US$8.59 View Details Create Return Dupli…" at bounding box center [375, 262] width 583 height 429
click at [40, 76] on div "Orders" at bounding box center [39, 77] width 69 height 9
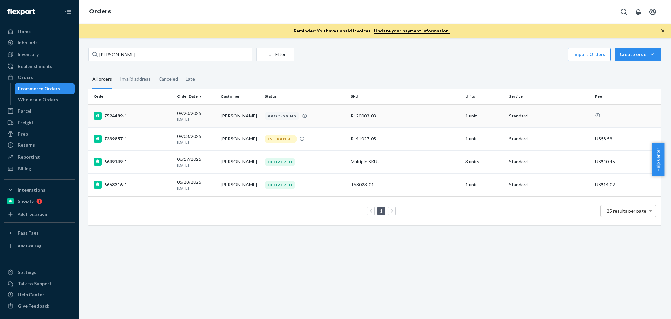
click at [229, 122] on td "Natalia Ferens-Hommel" at bounding box center [240, 115] width 44 height 23
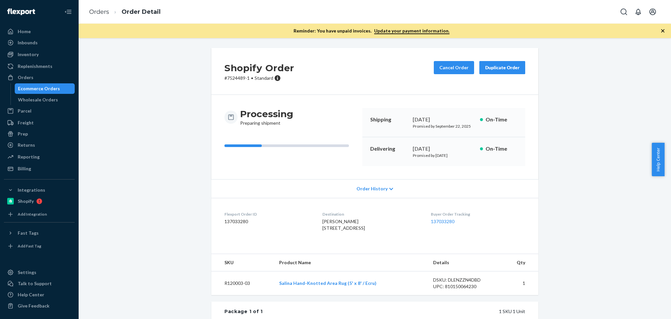
drag, startPoint x: 670, startPoint y: 54, endPoint x: 670, endPoint y: 108, distance: 54.4
click at [664, 110] on div at bounding box center [671, 159] width 0 height 319
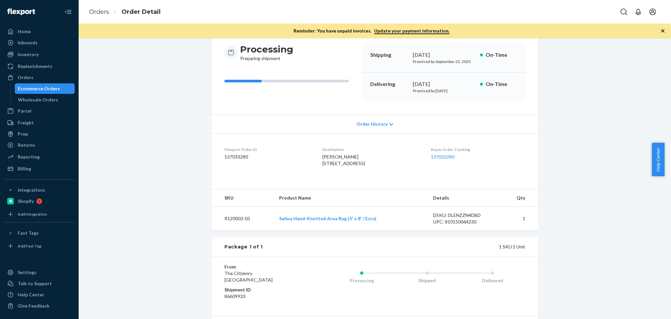
scroll to position [50, 0]
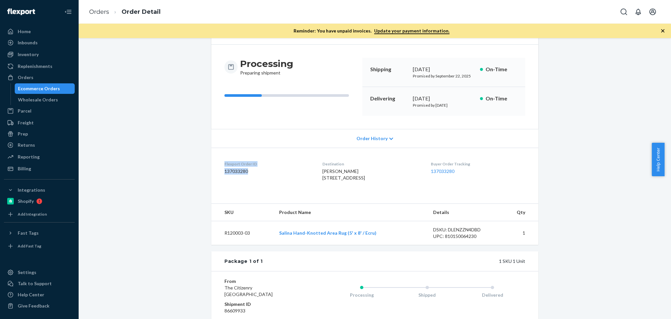
drag, startPoint x: 263, startPoint y: 181, endPoint x: 214, endPoint y: 159, distance: 53.7
click at [214, 159] on dl "Flexport Order ID 137033280 Destination Natalia Ferens-Hommel 37 MT HUNGER RD S…" at bounding box center [374, 171] width 327 height 49
copy div "Flexport Order ID 137033280"
drag, startPoint x: 38, startPoint y: 73, endPoint x: 49, endPoint y: 76, distance: 11.4
click at [38, 73] on div "Orders" at bounding box center [39, 77] width 69 height 9
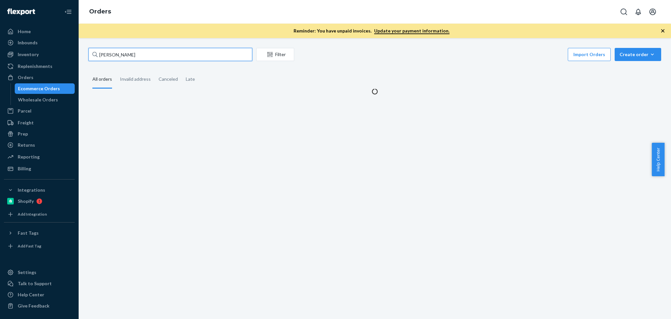
click at [167, 52] on input "Natalia Ferens-Hommel" at bounding box center [170, 54] width 164 height 13
paste input "Elizabeth Davila"
type input "Elizabeth Davila"
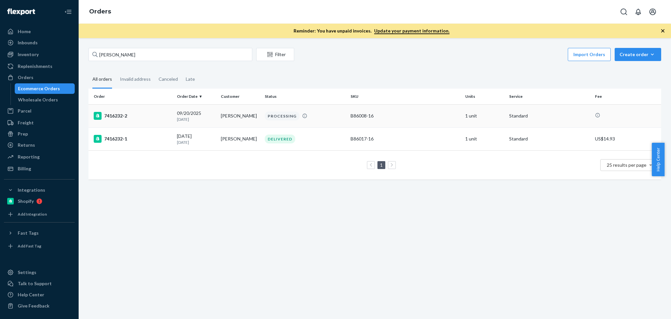
click at [205, 118] on p "1 day ago" at bounding box center [196, 119] width 39 height 6
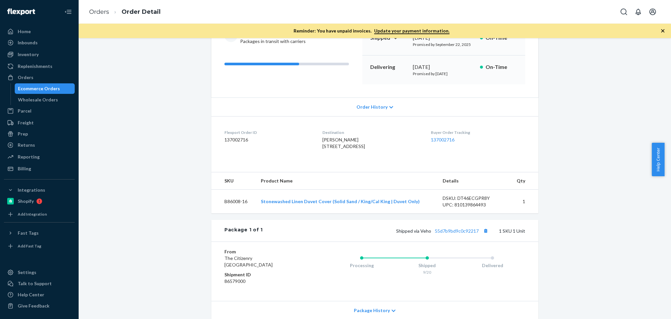
scroll to position [53, 0]
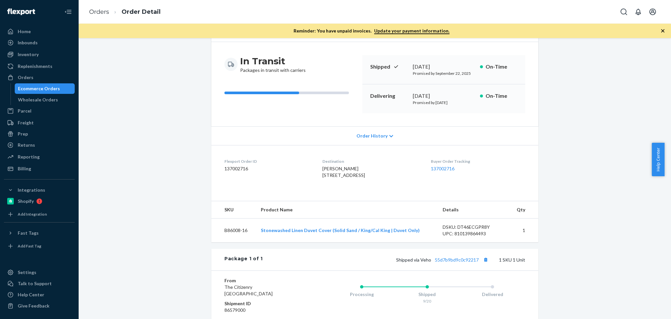
click at [378, 136] on span "Order History" at bounding box center [372, 135] width 31 height 7
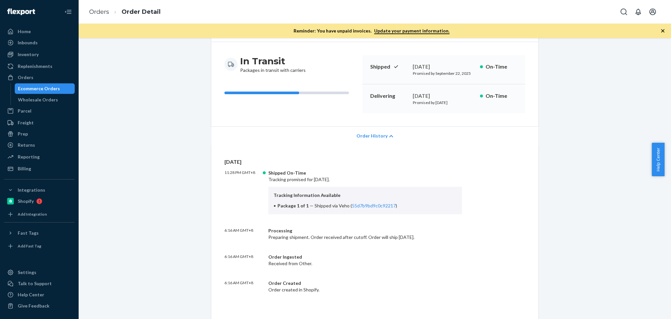
scroll to position [0, 0]
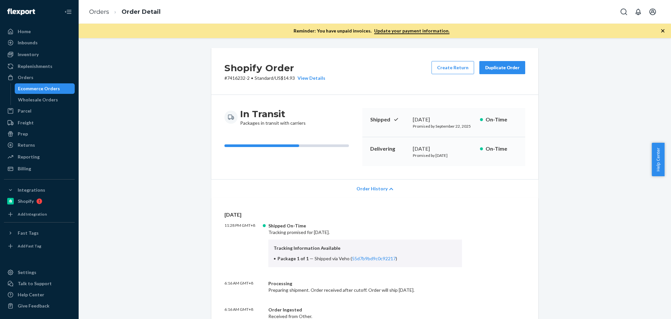
click at [531, 173] on div "In Transit Packages in transit with carriers Shipped September 20, 2025 Promise…" at bounding box center [374, 137] width 327 height 84
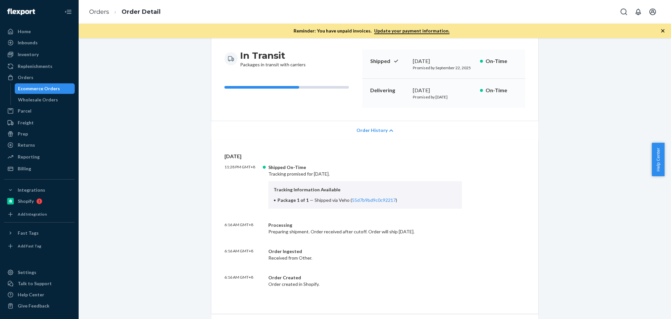
scroll to position [87, 0]
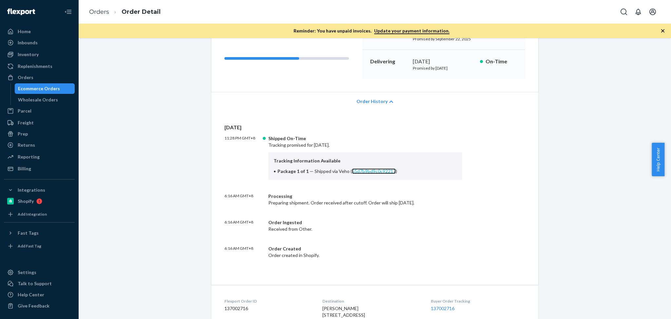
click at [370, 171] on link "55d7b9bd9c0c92217" at bounding box center [374, 171] width 44 height 6
click at [44, 76] on div "Orders" at bounding box center [39, 77] width 69 height 9
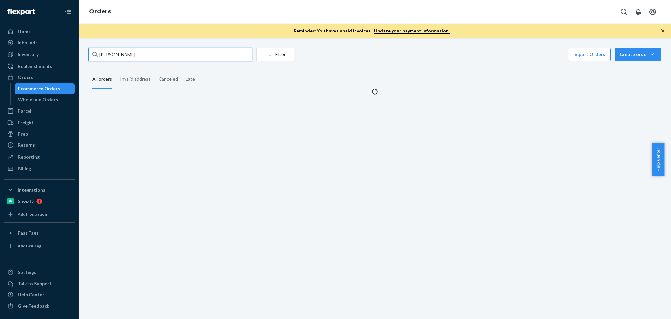
click at [167, 55] on input "Elizabeth Davila" at bounding box center [170, 54] width 164 height 13
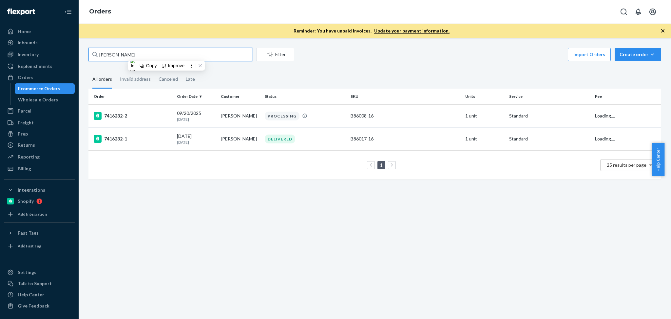
click at [167, 55] on input "Elizabeth Davila" at bounding box center [170, 54] width 164 height 13
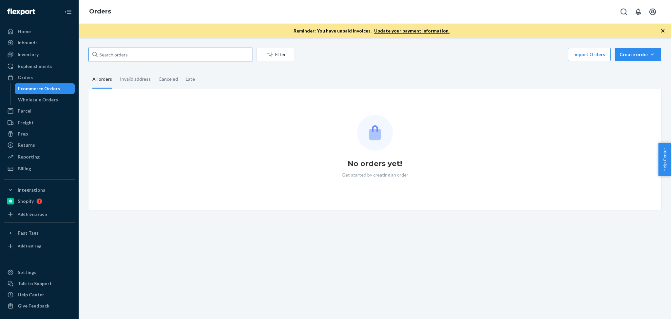
click at [159, 55] on input "text" at bounding box center [170, 54] width 164 height 13
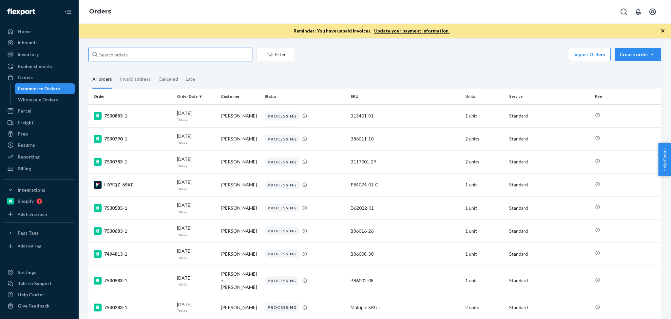
paste input "[PERSON_NAME]"
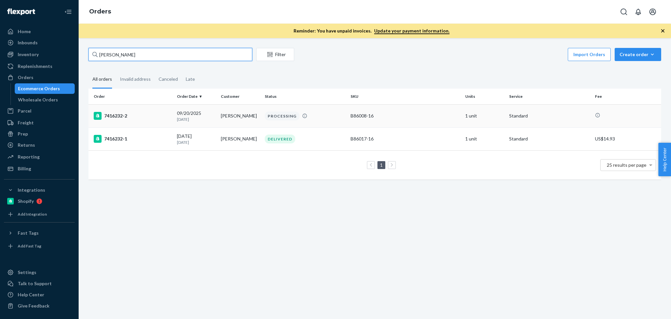
type input "[PERSON_NAME]"
click at [151, 117] on div "7416232-2" at bounding box center [133, 116] width 78 height 8
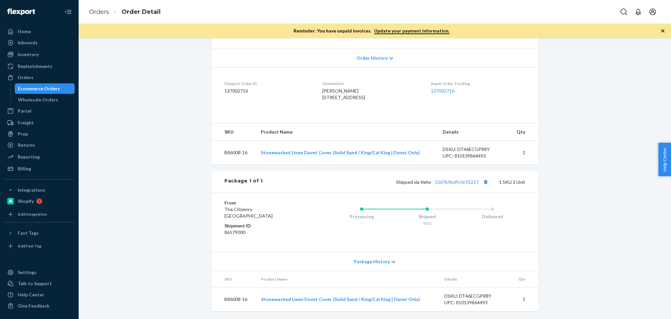
scroll to position [144, 0]
click at [459, 182] on link "55d7b9bd9c0c92217" at bounding box center [457, 182] width 44 height 6
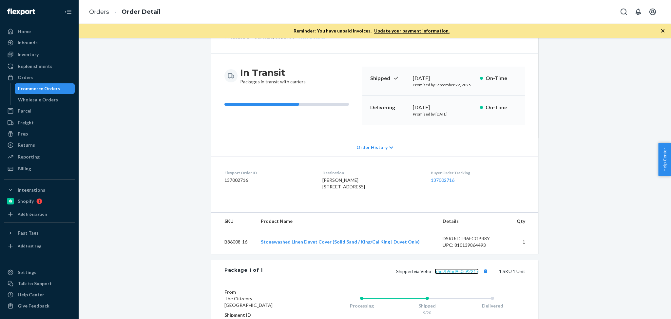
scroll to position [56, 0]
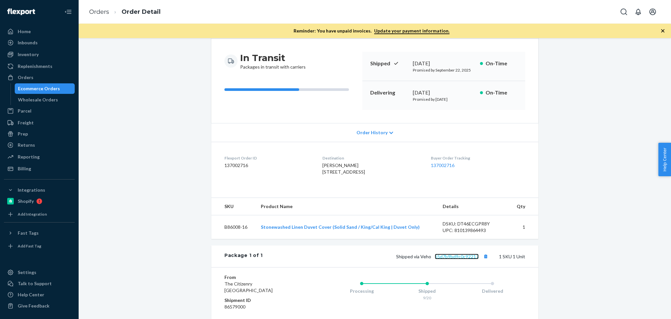
click at [459, 259] on link "55d7b9bd9c0c92217" at bounding box center [457, 256] width 44 height 6
click at [35, 82] on div "Orders" at bounding box center [39, 77] width 69 height 9
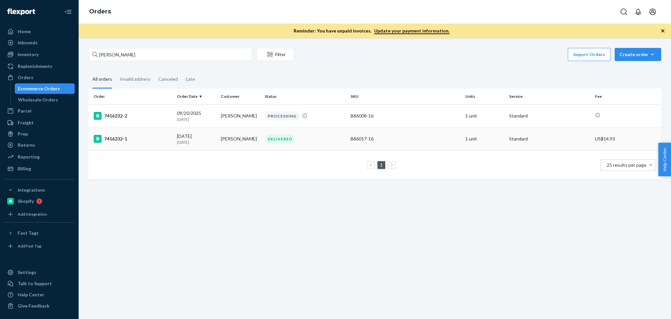
click at [180, 138] on div "[DATE] [DATE]" at bounding box center [196, 139] width 39 height 12
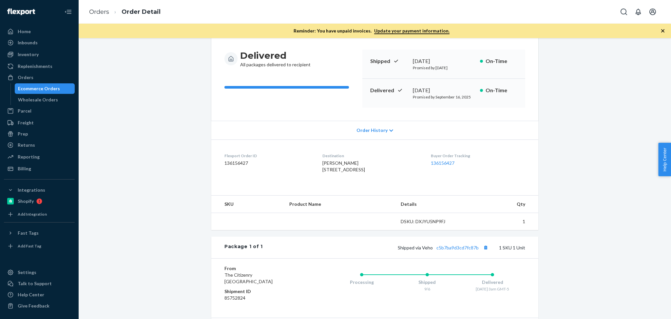
scroll to position [87, 0]
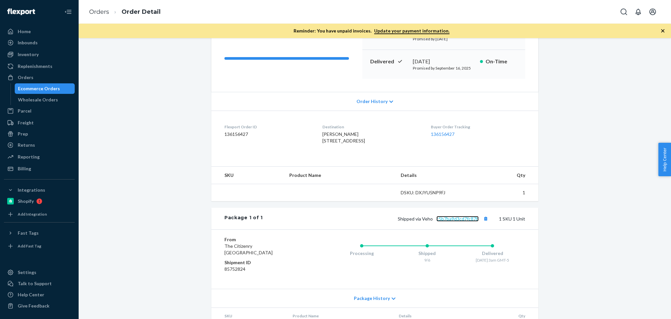
click at [464, 221] on link "c5b7ba9d3cd7fc87b" at bounding box center [457, 219] width 42 height 6
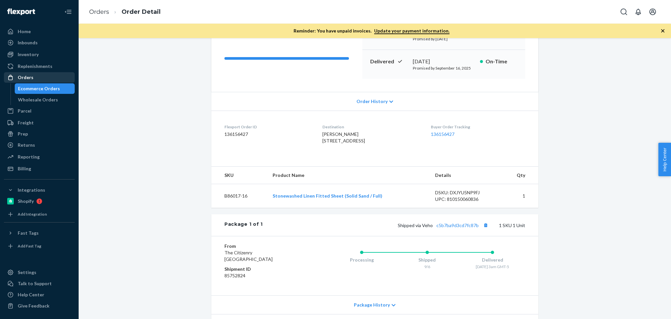
click at [29, 78] on div "Orders" at bounding box center [26, 77] width 16 height 7
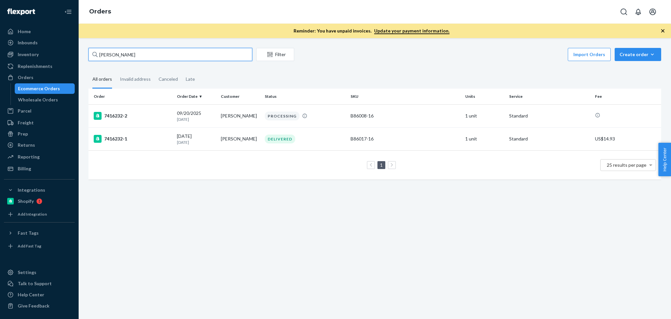
click at [143, 52] on input "[PERSON_NAME]" at bounding box center [170, 54] width 164 height 13
paste input "[PERSON_NAME]"
type input "[PERSON_NAME]"
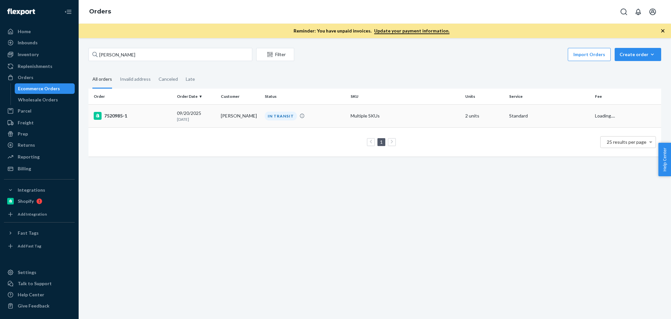
click at [289, 119] on div "IN TRANSIT" at bounding box center [281, 115] width 32 height 9
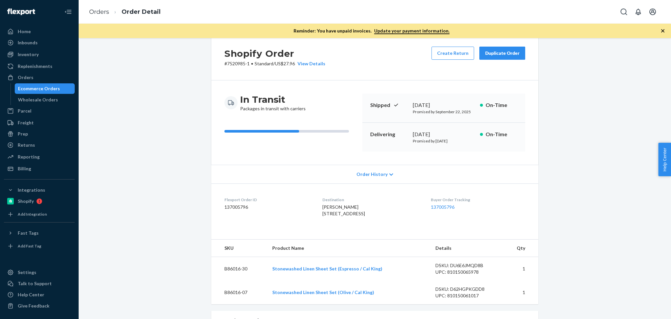
scroll to position [87, 0]
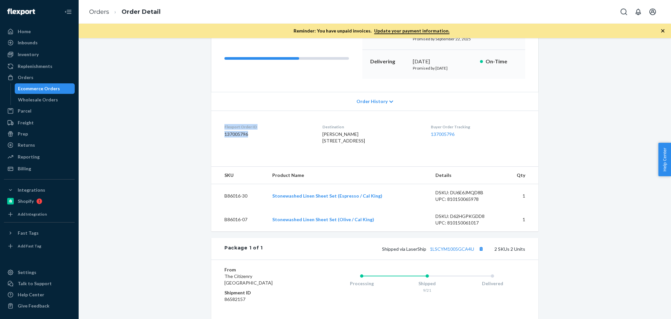
drag, startPoint x: 259, startPoint y: 136, endPoint x: 220, endPoint y: 123, distance: 40.4
click at [220, 123] on dl "Flexport Order ID 137005796 Destination [PERSON_NAME] [STREET_ADDRESS] Buyer Or…" at bounding box center [374, 134] width 327 height 49
copy div "Flexport Order ID 137005796"
drag, startPoint x: 670, startPoint y: 109, endPoint x: 670, endPoint y: 137, distance: 27.9
click at [664, 137] on div at bounding box center [671, 159] width 0 height 319
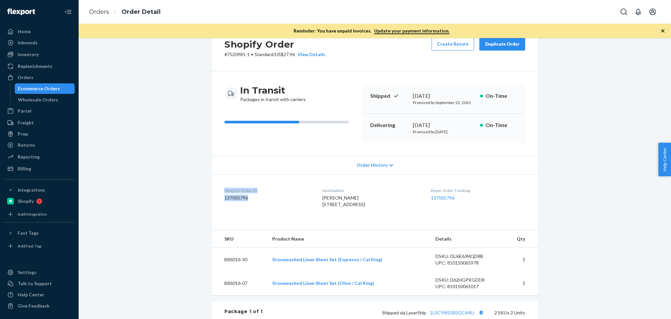
scroll to position [0, 0]
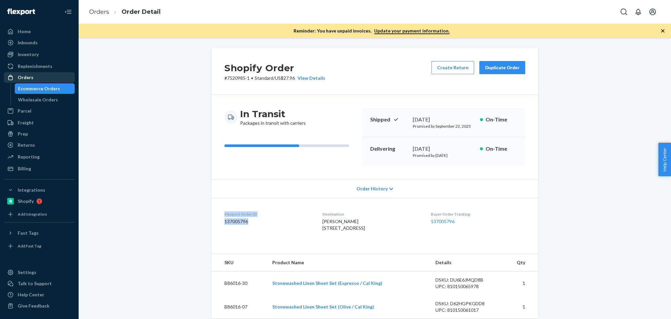
click at [52, 78] on div "Orders" at bounding box center [39, 77] width 69 height 9
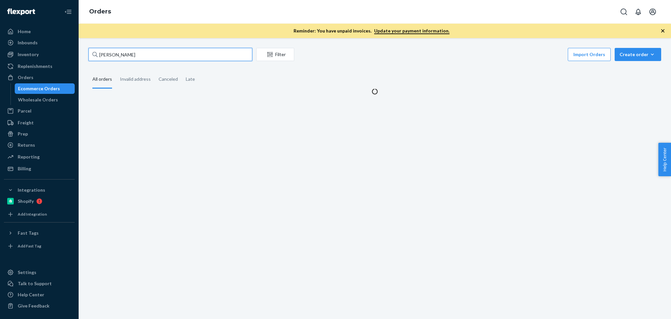
click at [150, 54] on input "[PERSON_NAME]" at bounding box center [170, 54] width 164 height 13
paste input "[PERSON_NAME]"
type input "[PERSON_NAME]"
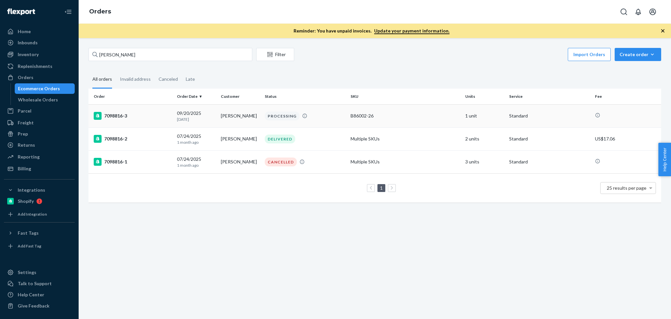
click at [224, 117] on td "[PERSON_NAME]" at bounding box center [240, 115] width 44 height 23
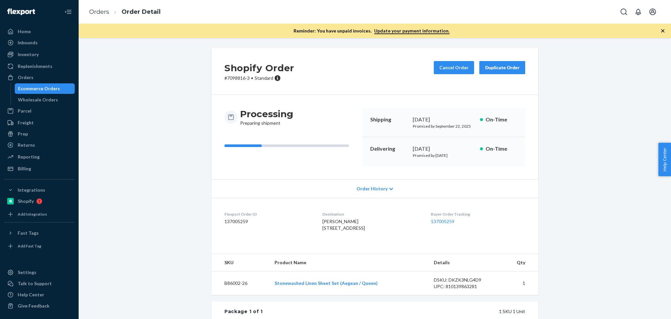
scroll to position [123, 0]
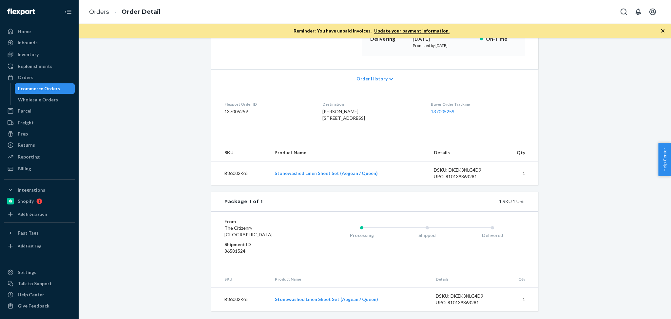
click at [634, 228] on div "Shopify Order # 7098816-3 • Standard Cancel Order Duplicate Order Processing Pr…" at bounding box center [375, 128] width 583 height 380
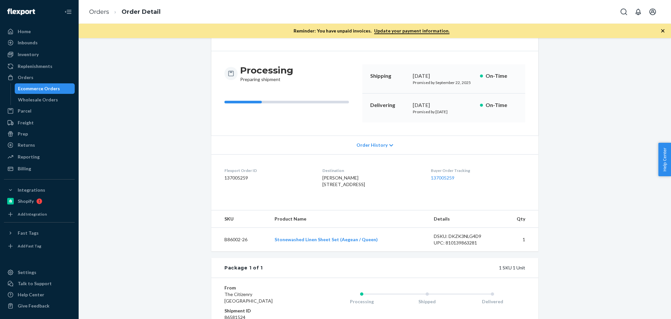
scroll to position [0, 0]
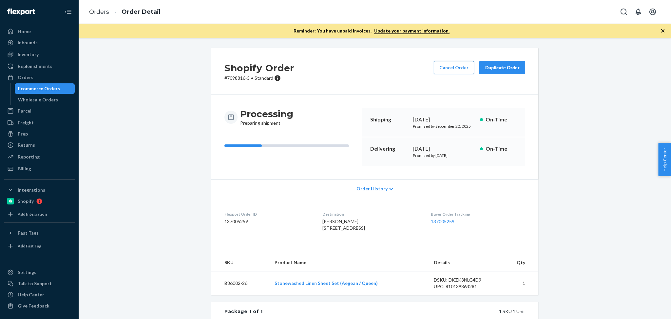
click at [448, 71] on button "Cancel Order" at bounding box center [454, 67] width 40 height 13
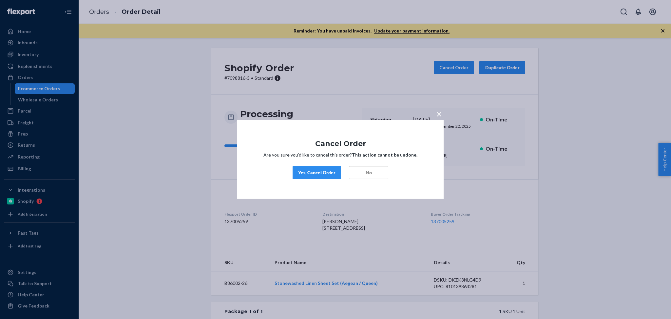
click at [321, 176] on button "Yes, Cancel Order" at bounding box center [317, 172] width 48 height 13
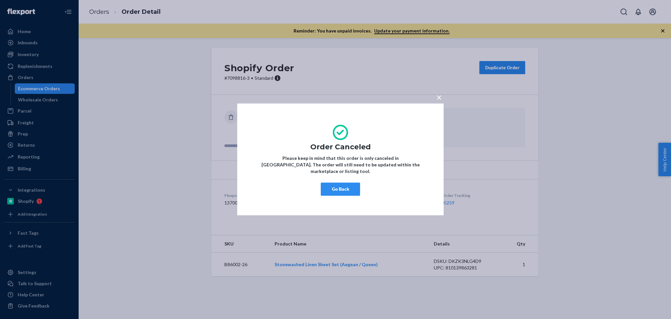
click at [347, 189] on button "Go Back" at bounding box center [340, 189] width 39 height 13
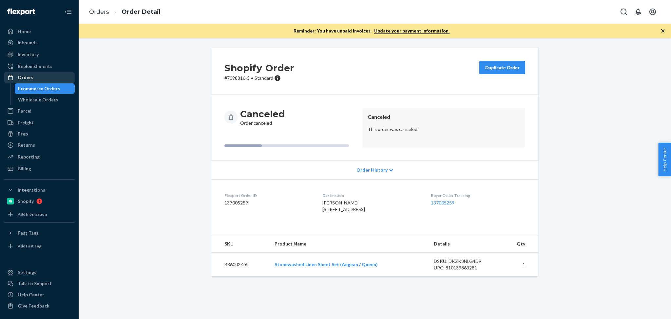
click at [32, 76] on div "Orders" at bounding box center [39, 77] width 69 height 9
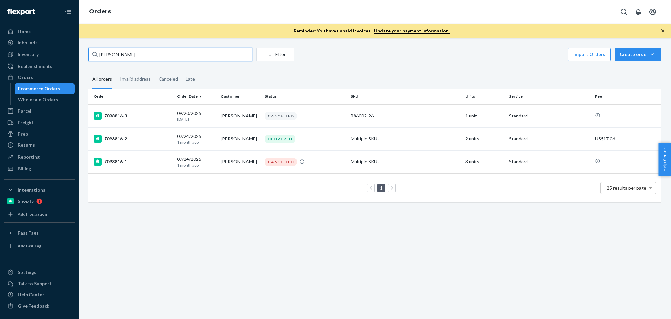
click at [202, 55] on input "[PERSON_NAME]" at bounding box center [170, 54] width 164 height 13
click at [197, 56] on input "[PERSON_NAME]" at bounding box center [170, 54] width 164 height 13
click at [154, 59] on input "[PERSON_NAME]" at bounding box center [170, 54] width 164 height 13
click at [41, 73] on div "Orders" at bounding box center [39, 77] width 69 height 9
click at [145, 51] on input "[PERSON_NAME]" at bounding box center [170, 54] width 164 height 13
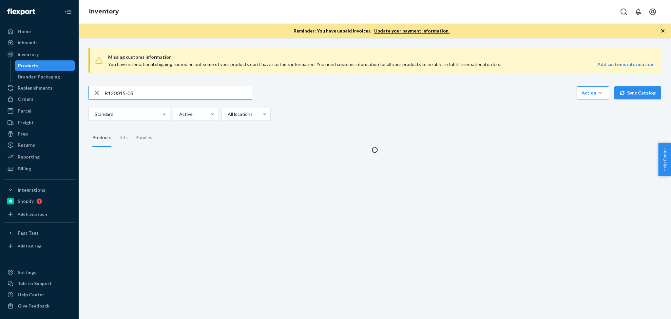
click at [148, 92] on input "R120015-05" at bounding box center [178, 92] width 147 height 13
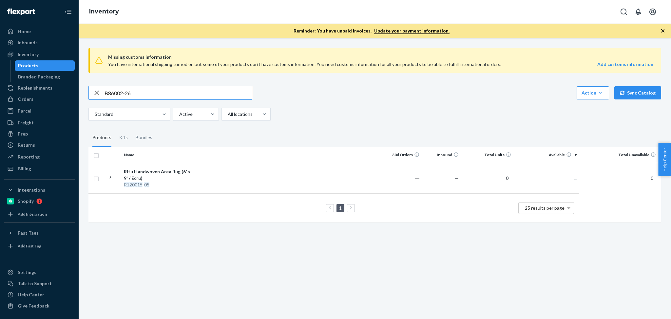
type input "B86002-26"
click at [149, 172] on div "Stonewashed Linen Sheet Set (Aegean / Queen)" at bounding box center [158, 174] width 68 height 13
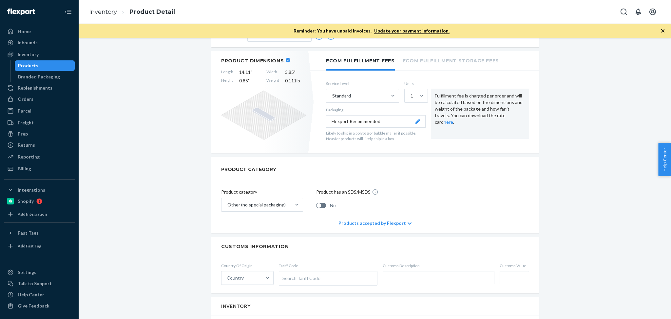
scroll to position [27, 0]
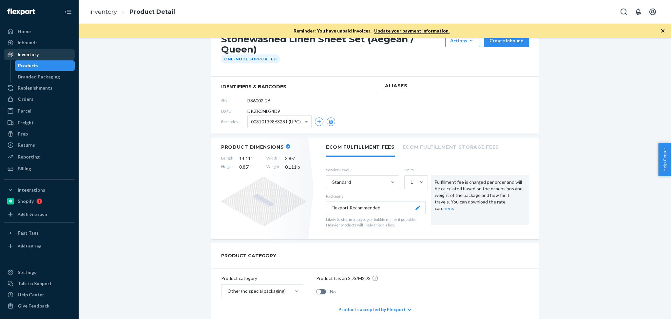
click at [50, 50] on div "Inventory" at bounding box center [39, 54] width 69 height 9
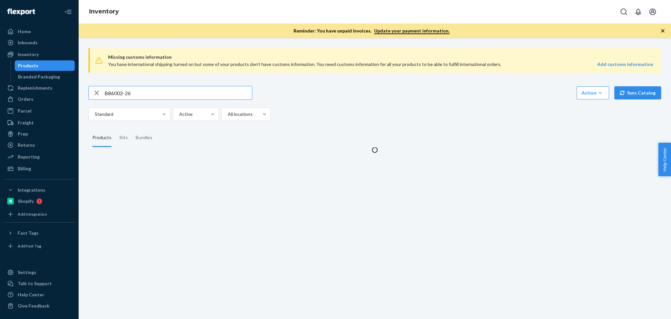
click at [145, 87] on input "B86002-26" at bounding box center [178, 92] width 147 height 13
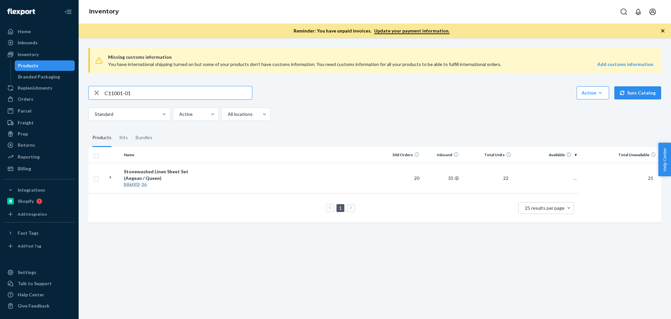
type input "C11001-01"
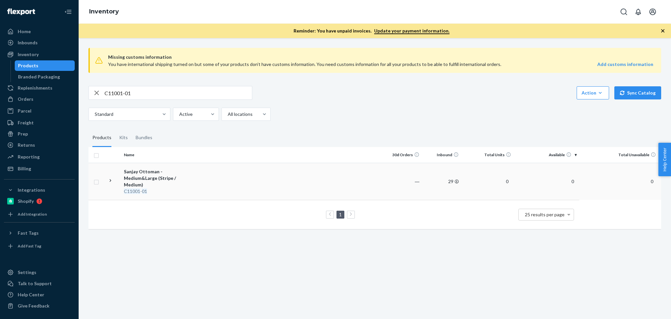
click at [157, 165] on td "Sanjay Ottoman - Medium&Large (Stripe / Medium) C11001 - 01" at bounding box center [158, 181] width 74 height 37
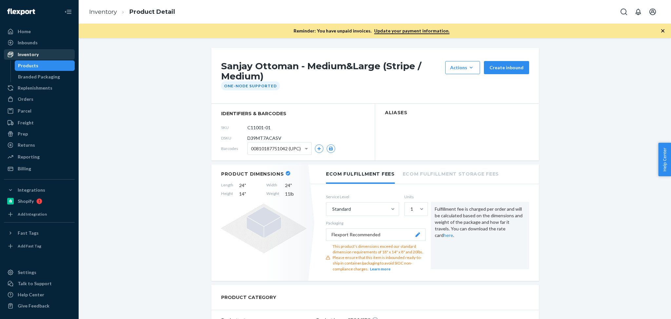
click at [55, 56] on div "Inventory" at bounding box center [39, 54] width 69 height 9
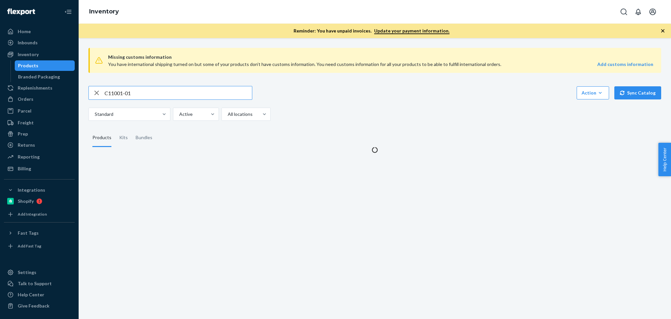
click at [146, 94] on input "C11001-01" at bounding box center [178, 92] width 147 height 13
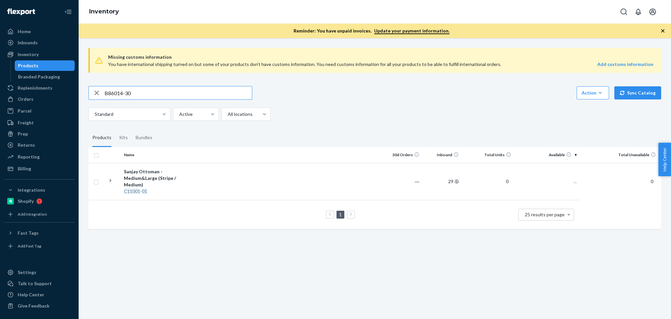
type input "B86014-30"
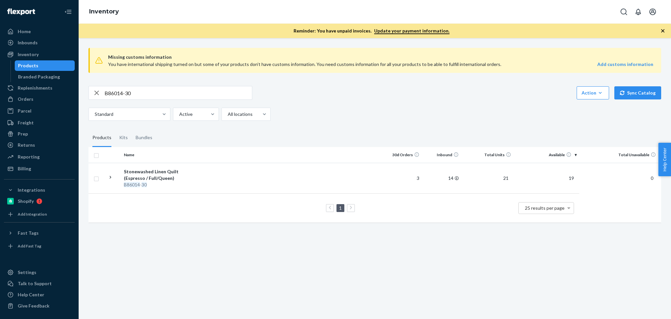
click at [400, 102] on div "B86014-30 Action Create product Create kit or bundle Bulk create products Bulk …" at bounding box center [374, 103] width 573 height 35
click at [143, 176] on div "Stonewashed Linen Quilt (Espresso / Full/Queen)" at bounding box center [158, 174] width 68 height 13
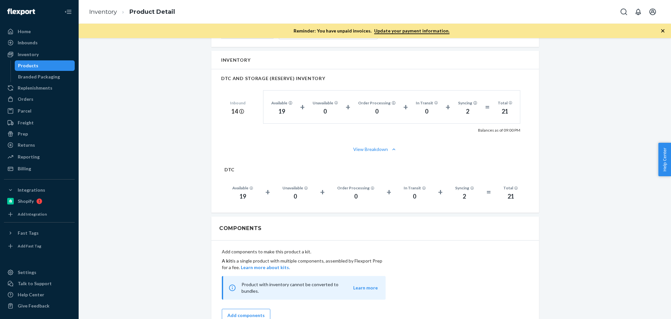
scroll to position [358, 0]
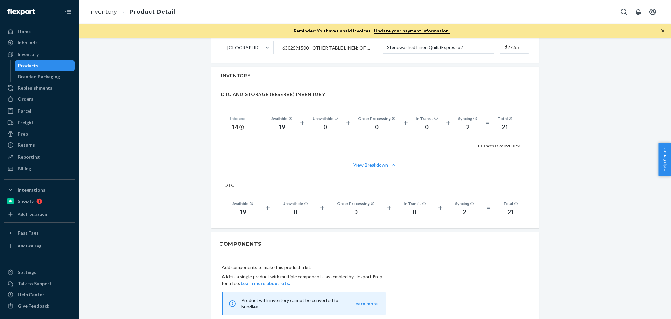
click at [57, 58] on div "Inventory" at bounding box center [39, 54] width 69 height 9
click at [38, 54] on div "Inventory" at bounding box center [39, 54] width 69 height 9
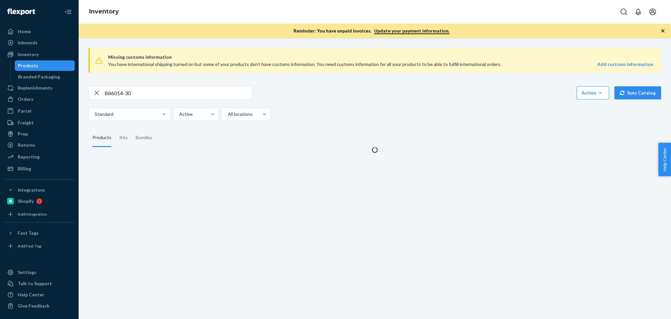
click at [149, 98] on input "B86014-30" at bounding box center [178, 92] width 147 height 13
click at [148, 92] on input "B86014-30" at bounding box center [178, 92] width 147 height 13
paste input "SKU"
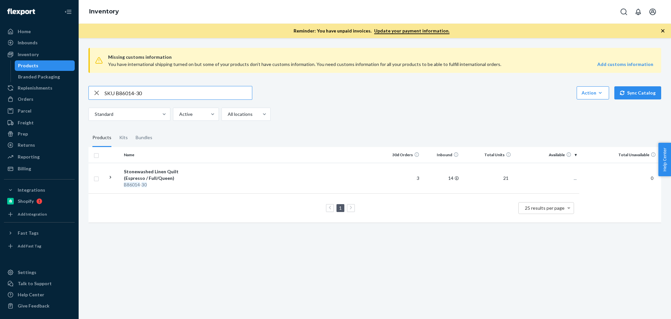
drag, startPoint x: 115, startPoint y: 92, endPoint x: 80, endPoint y: 91, distance: 35.1
click at [80, 91] on div "Missing customs information You have international shipping turned on but some …" at bounding box center [375, 178] width 592 height 280
type input "B86014-30"
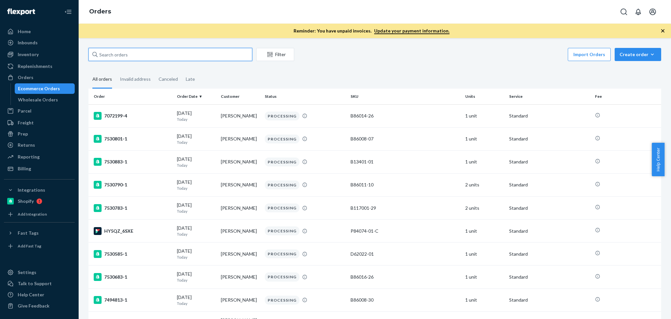
click at [135, 50] on input "text" at bounding box center [170, 54] width 164 height 13
paste input "[PERSON_NAME]"
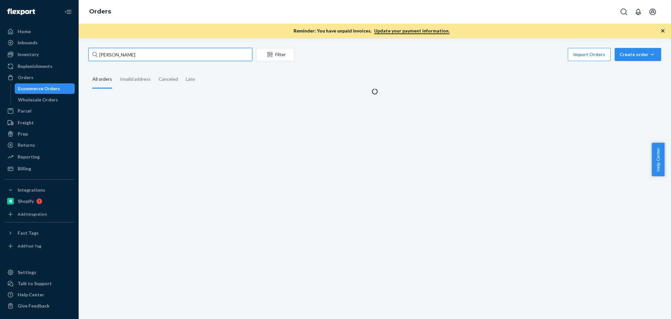
type input "[PERSON_NAME]"
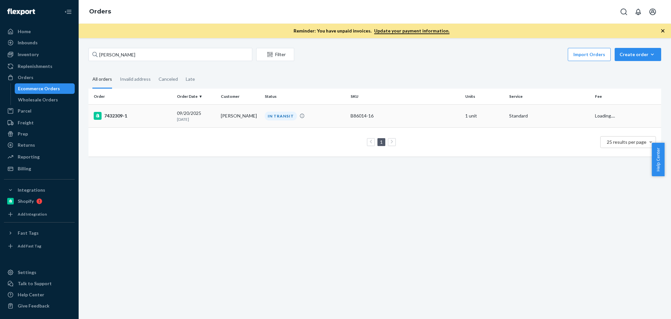
click at [243, 117] on td "[PERSON_NAME]" at bounding box center [240, 115] width 44 height 23
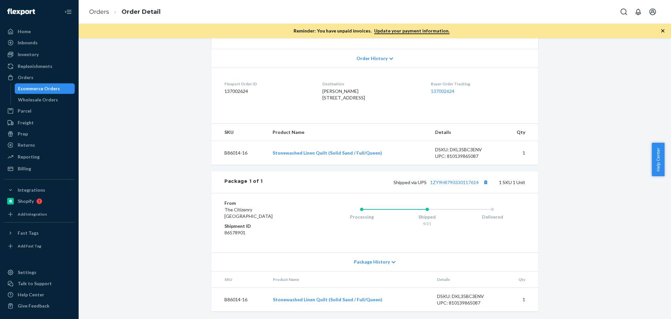
scroll to position [144, 0]
click at [456, 176] on div "Package 1 of 1 Shipped via UPS 1ZY9H8790330117614 1 SKU 1 Unit" at bounding box center [374, 182] width 327 height 22
click at [456, 178] on div "Shipped via UPS 1ZY9H8790330117614 1 SKU 1 Unit" at bounding box center [394, 181] width 262 height 9
click at [37, 74] on div "Orders" at bounding box center [39, 77] width 69 height 9
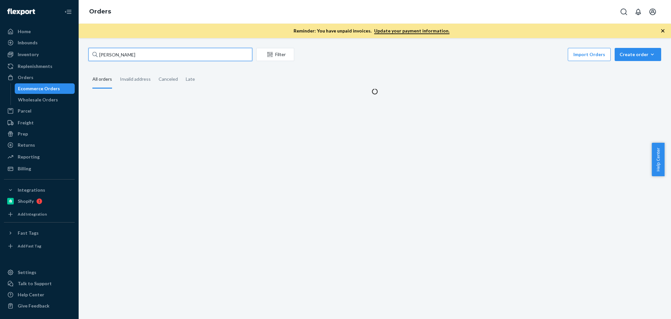
click at [163, 57] on input "[PERSON_NAME]" at bounding box center [170, 54] width 164 height 13
click at [163, 57] on input "Timothy Deal" at bounding box center [170, 54] width 164 height 13
paste input "Jeeyun Kim"
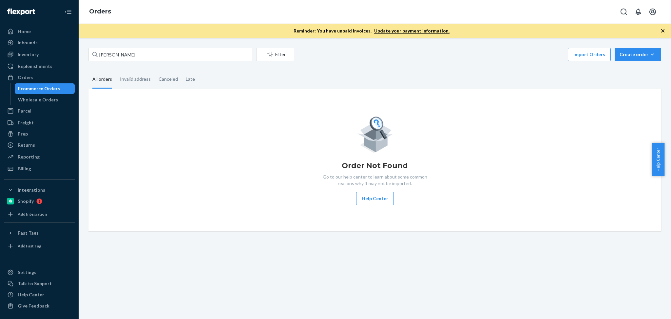
click at [144, 107] on div "Order Not Found Go to our help center to learn about some common reasons why it…" at bounding box center [374, 159] width 573 height 143
click at [45, 79] on div "Orders" at bounding box center [39, 77] width 69 height 9
click at [124, 60] on input "Jeeyun Kim" at bounding box center [170, 54] width 164 height 13
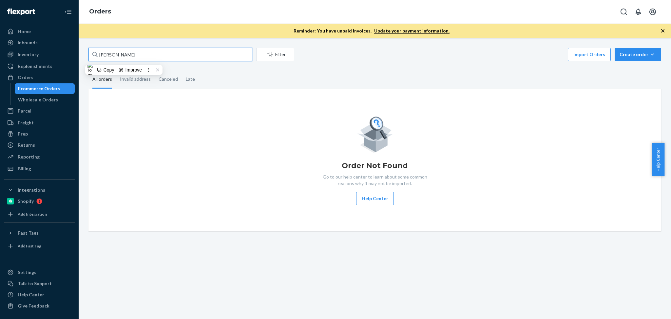
paste input "Priyam Thind"
type input "Priyam Thind"
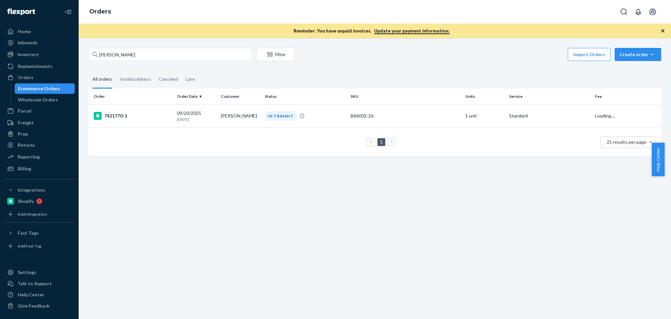
drag, startPoint x: 214, startPoint y: 221, endPoint x: 216, endPoint y: 209, distance: 11.6
click at [215, 221] on div "Priyam Thind Filter Import Orders Create order Ecommerce order Removal order Al…" at bounding box center [375, 178] width 592 height 280
click at [222, 114] on td "Priyam Thind" at bounding box center [240, 115] width 44 height 23
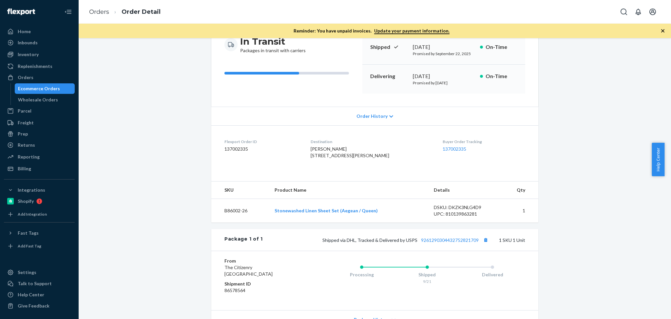
scroll to position [87, 0]
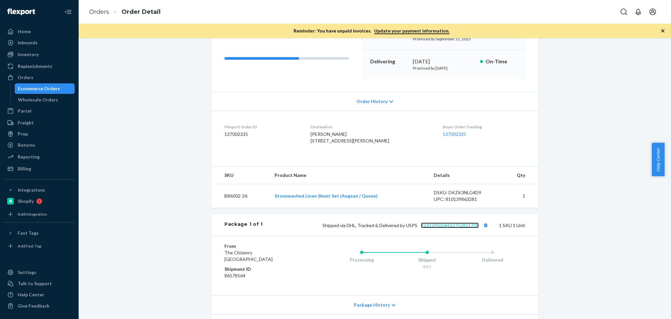
click at [460, 228] on link "9261290304432752821709" at bounding box center [450, 225] width 58 height 6
click at [481, 229] on button "Copy tracking number" at bounding box center [485, 225] width 9 height 9
drag, startPoint x: 249, startPoint y: 140, endPoint x: 216, endPoint y: 125, distance: 35.9
click at [216, 125] on dl "Flexport Order ID 137002335 Destination Priyam Thind 430 Clinton Ave Apt 1G Bro…" at bounding box center [374, 134] width 327 height 49
copy div "Flexport Order ID 137002335"
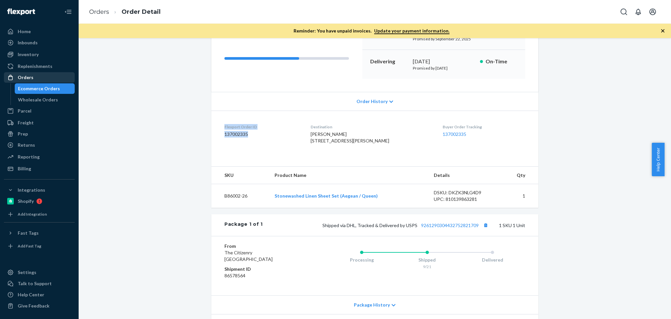
click at [28, 76] on div "Orders" at bounding box center [26, 77] width 16 height 7
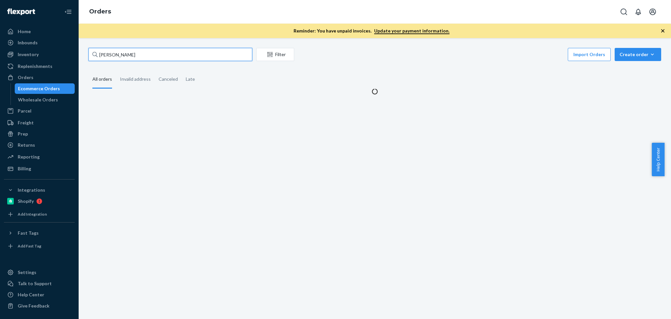
click at [165, 53] on input "Priyam Thind" at bounding box center [170, 54] width 164 height 13
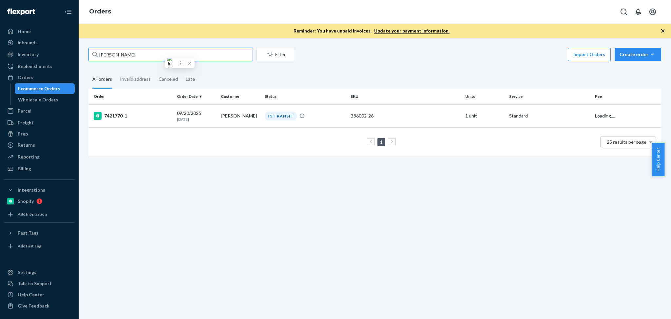
paste input "137033280"
click at [153, 57] on input "137033280" at bounding box center [170, 54] width 164 height 13
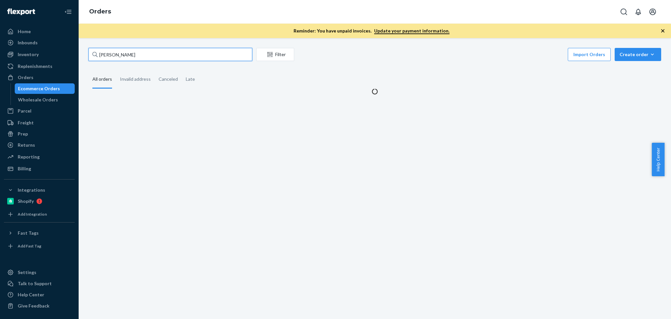
type input "[PERSON_NAME]"
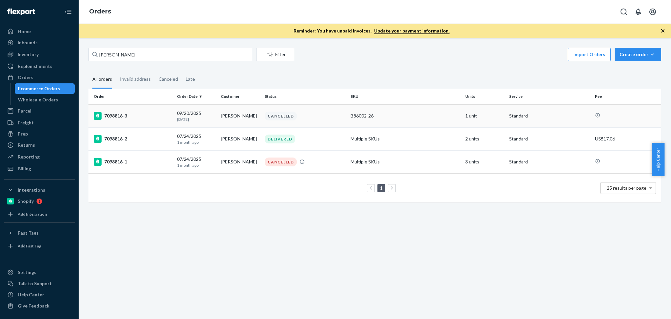
click at [205, 120] on p "[DATE]" at bounding box center [196, 119] width 39 height 6
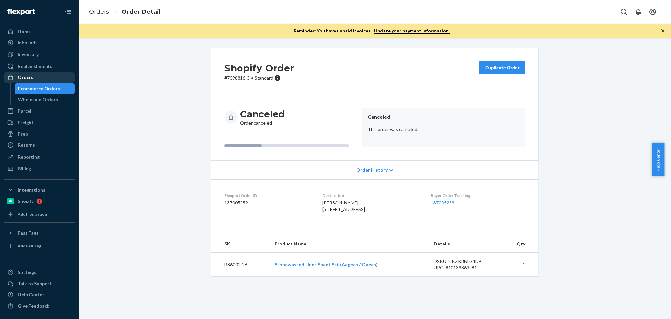
click at [34, 74] on div "Orders" at bounding box center [39, 77] width 69 height 9
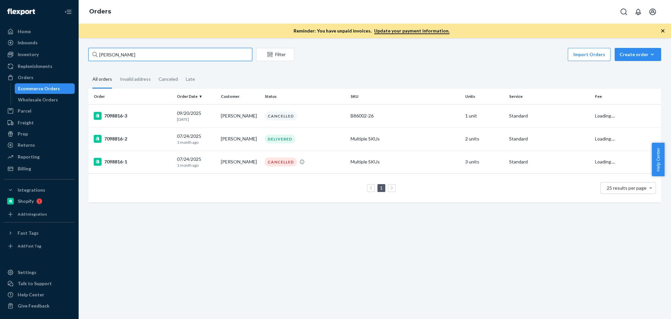
click at [152, 54] on input "[PERSON_NAME]" at bounding box center [170, 54] width 164 height 13
paste input "SKU B86014-30"
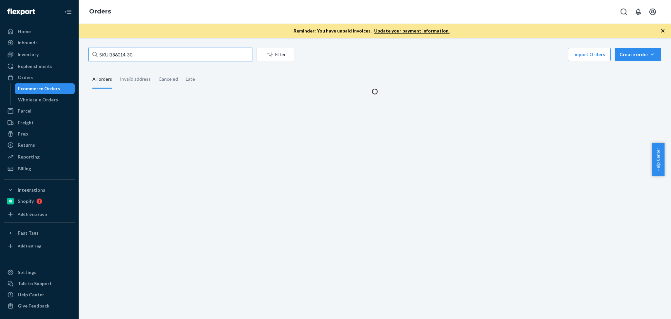
click at [109, 53] on input "SKU B86014-30" at bounding box center [170, 54] width 164 height 13
type input "B86014-30"
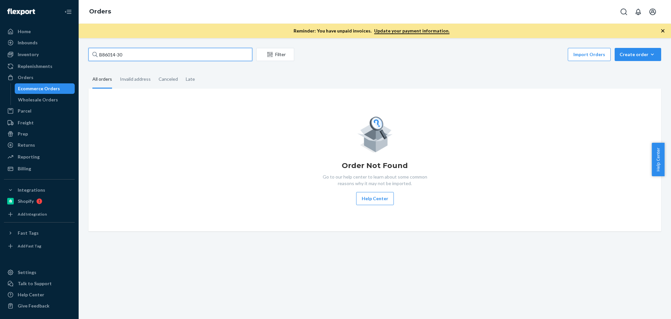
click at [151, 53] on input "B86014-30" at bounding box center [170, 54] width 164 height 13
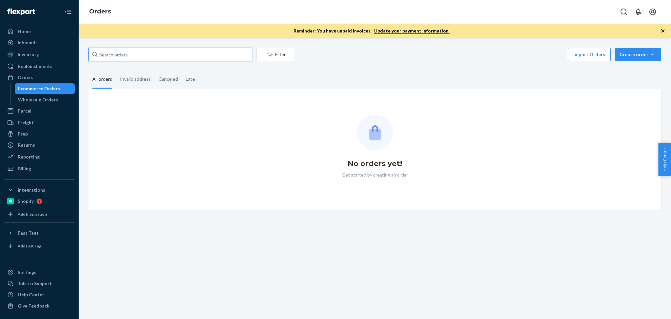
click at [192, 52] on input "text" at bounding box center [170, 54] width 164 height 13
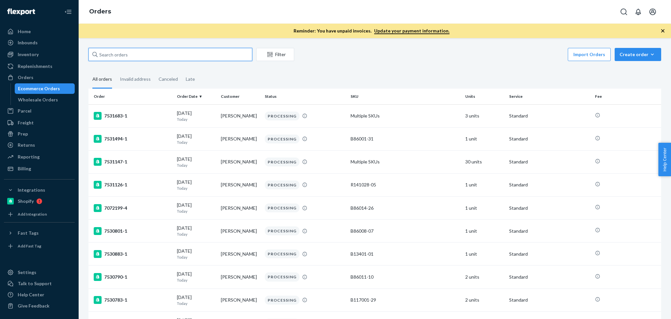
paste input "SKU B86014-30"
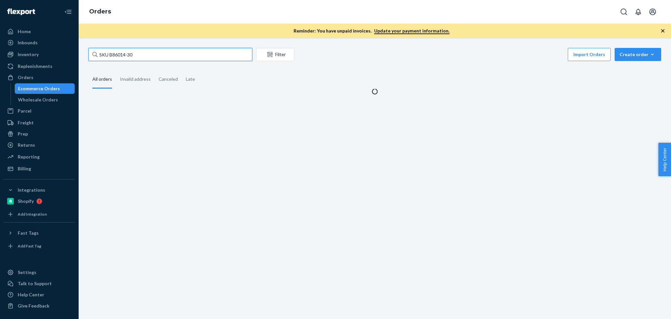
click at [108, 54] on input "SKU B86014-30" at bounding box center [170, 54] width 164 height 13
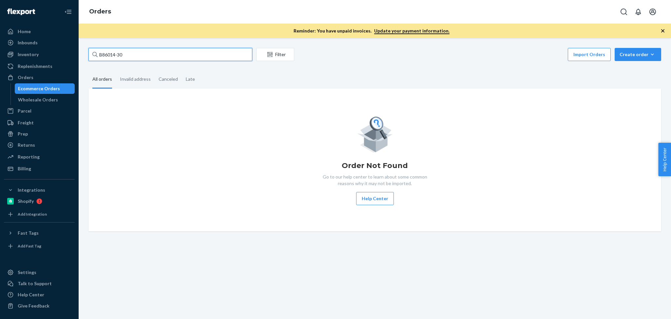
type input "B86014-30"
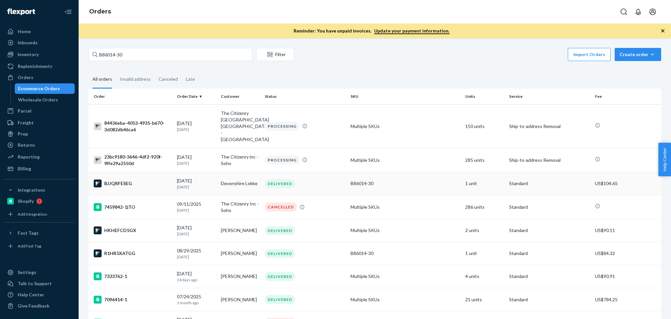
click at [219, 172] on td "Devonshire Lokke" at bounding box center [240, 183] width 44 height 23
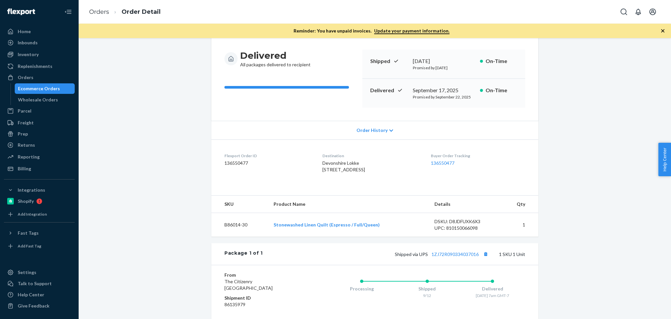
scroll to position [116, 0]
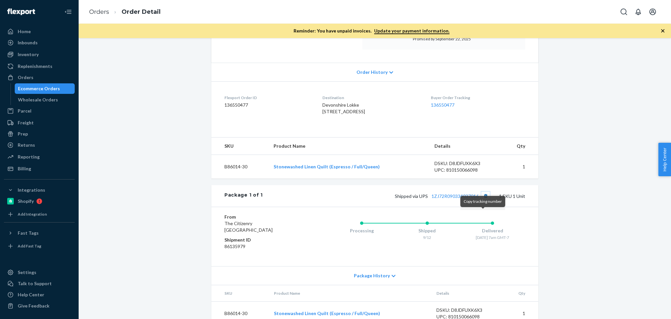
click at [481, 200] on button "Copy tracking number" at bounding box center [485, 195] width 9 height 9
click at [36, 79] on div "Orders" at bounding box center [39, 77] width 69 height 9
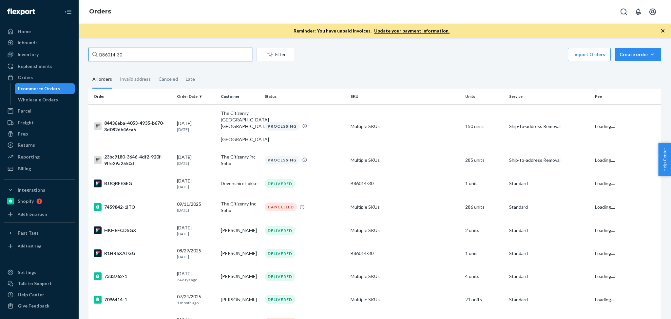
click at [130, 58] on input "B86014-30" at bounding box center [170, 54] width 164 height 13
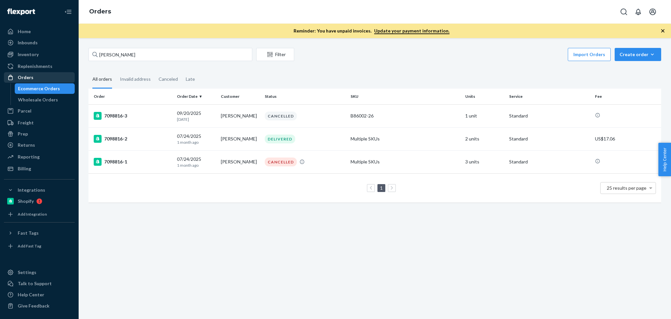
click at [40, 74] on div "Orders" at bounding box center [39, 77] width 69 height 9
click at [174, 50] on input "[PERSON_NAME]" at bounding box center [170, 54] width 164 height 13
paste input "[PERSON_NAME]"
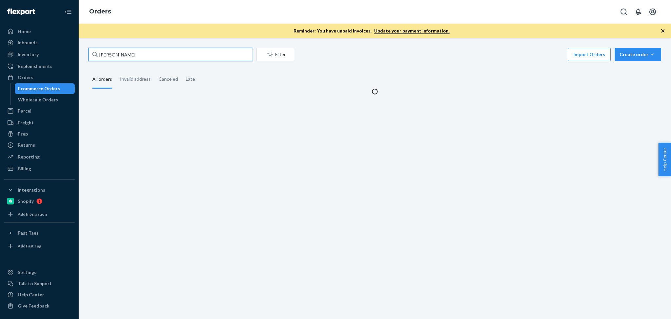
type input "[PERSON_NAME]"
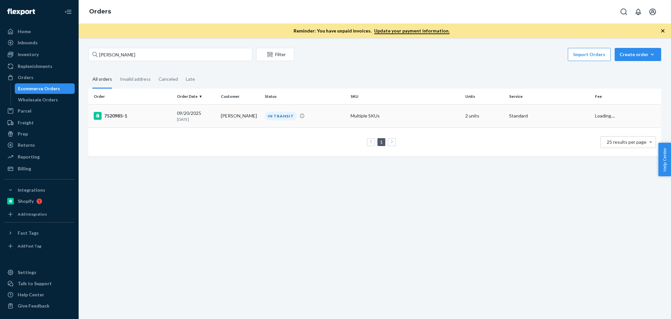
click at [216, 114] on td "[DATE] [DATE]" at bounding box center [196, 115] width 44 height 23
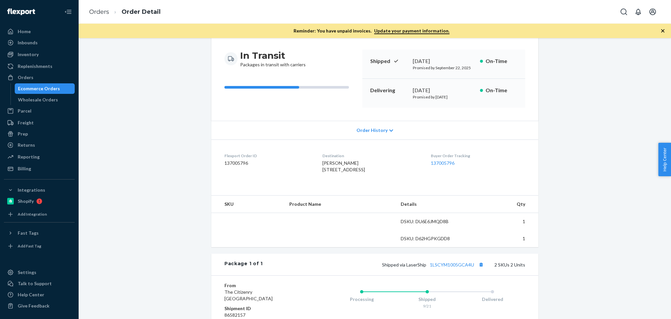
scroll to position [87, 0]
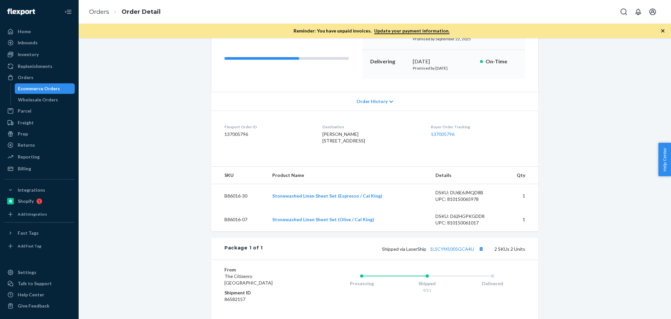
click at [455, 253] on div "Shipped via LaserShip 1LSCYM1005GCA4U 2 SKUs 2 Units" at bounding box center [394, 248] width 262 height 9
click at [454, 251] on link "1LSCYM1005GCA4U" at bounding box center [452, 249] width 44 height 6
click at [41, 75] on div "Orders" at bounding box center [39, 77] width 69 height 9
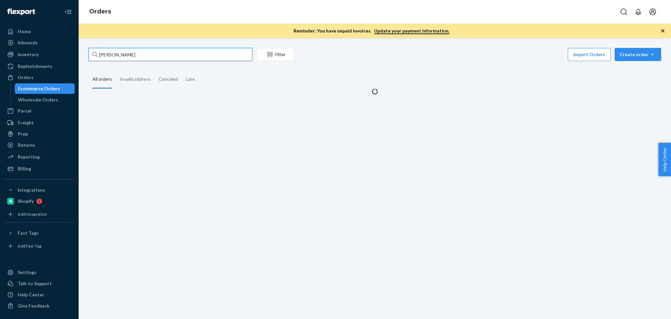
click at [167, 48] on input "[PERSON_NAME]" at bounding box center [170, 54] width 164 height 13
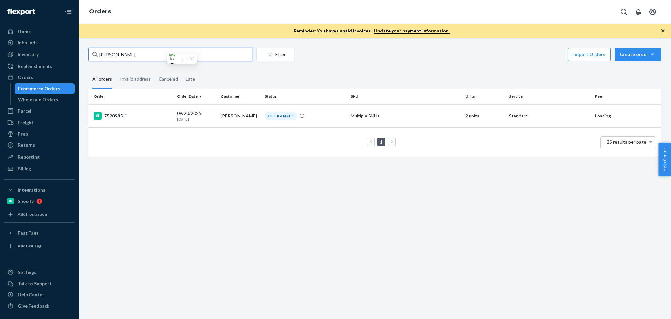
click at [167, 48] on input "[PERSON_NAME]" at bounding box center [170, 54] width 164 height 13
paste input "137033280"
type input "137033280"
click at [190, 119] on p "[DATE]" at bounding box center [196, 119] width 39 height 6
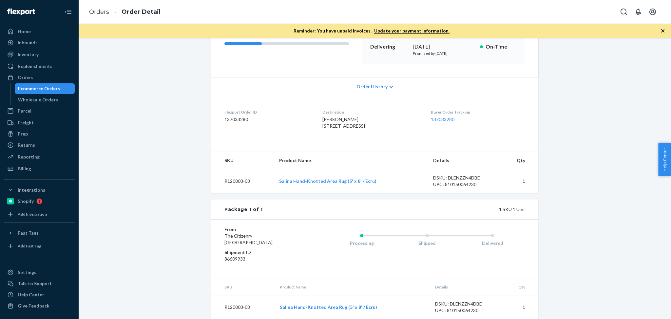
scroll to position [123, 0]
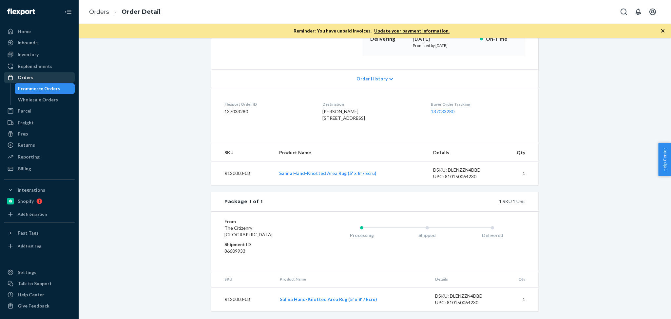
click at [37, 75] on div "Orders" at bounding box center [39, 77] width 69 height 9
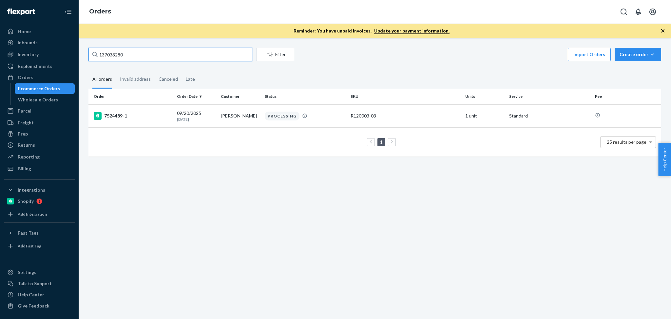
click at [139, 55] on input "137033280" at bounding box center [170, 54] width 164 height 13
click at [212, 116] on p "[DATE]" at bounding box center [196, 119] width 39 height 6
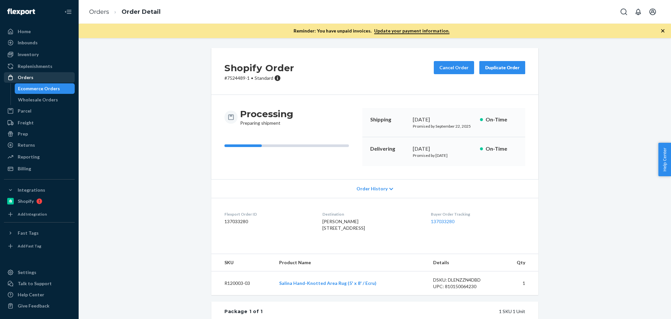
click at [43, 75] on div "Orders" at bounding box center [39, 77] width 69 height 9
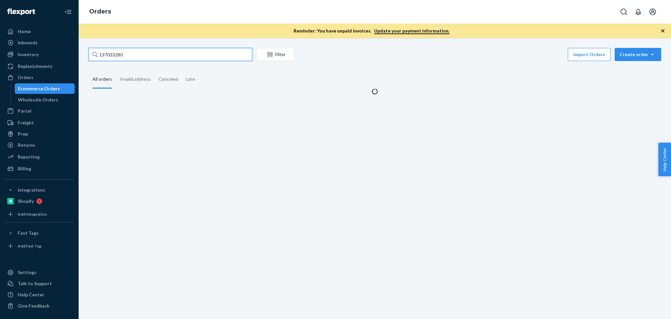
click at [162, 54] on input "137033280" at bounding box center [170, 54] width 164 height 13
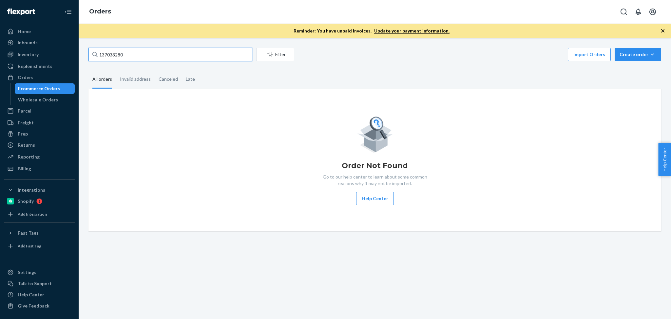
click at [162, 54] on input "137033280" at bounding box center [170, 54] width 164 height 13
type input "[PERSON_NAME]"
click at [175, 53] on input "[PERSON_NAME]" at bounding box center [170, 54] width 164 height 13
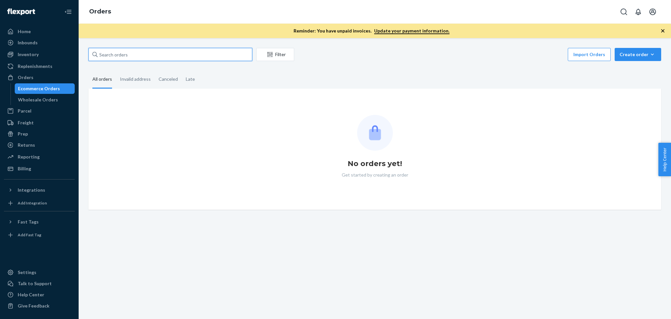
click at [126, 50] on input "text" at bounding box center [170, 54] width 164 height 13
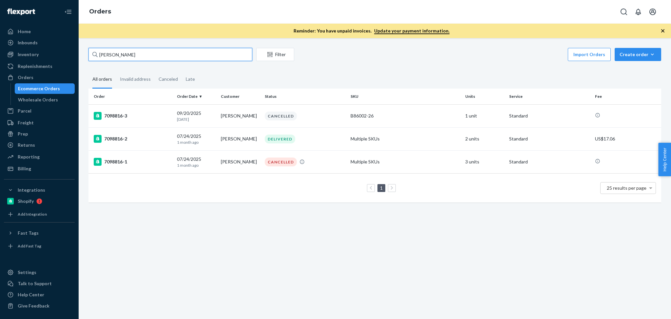
click at [194, 57] on input "[PERSON_NAME]" at bounding box center [170, 54] width 164 height 13
paste input "137077639"
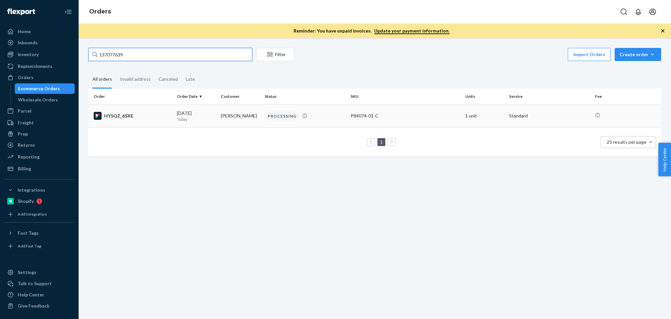
type input "137077639"
click at [216, 117] on td "09/21/2025 Today" at bounding box center [196, 115] width 44 height 23
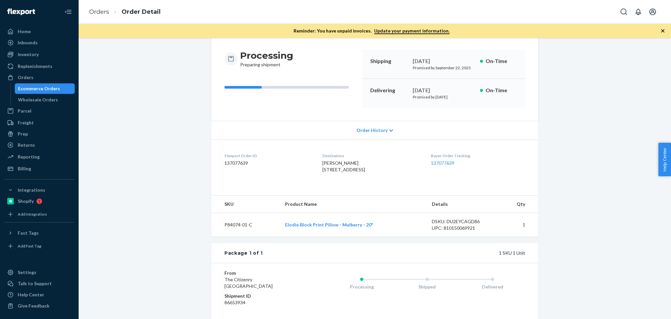
scroll to position [87, 0]
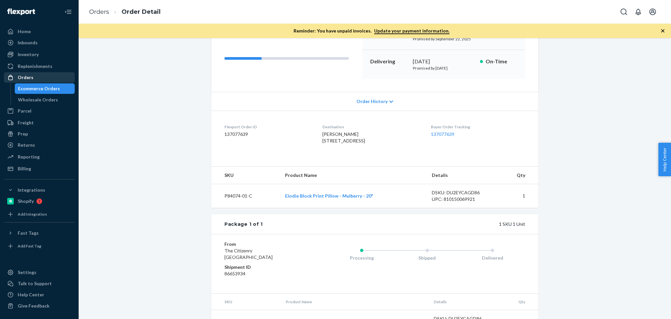
click at [44, 75] on div "Orders" at bounding box center [39, 77] width 69 height 9
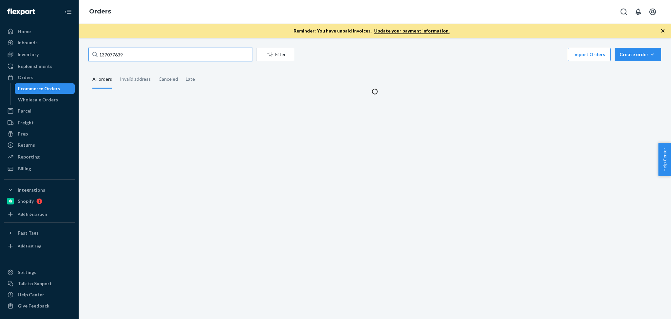
click at [200, 51] on input "137077639" at bounding box center [170, 54] width 164 height 13
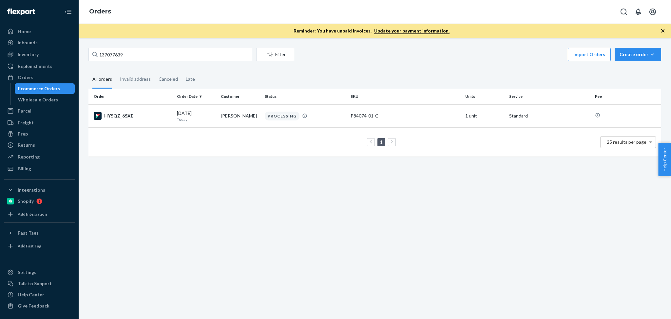
click at [182, 42] on div "137077639 Filter Import Orders Create order Ecommerce order Removal order All o…" at bounding box center [375, 178] width 592 height 280
click at [181, 54] on input "137077639" at bounding box center [170, 54] width 164 height 13
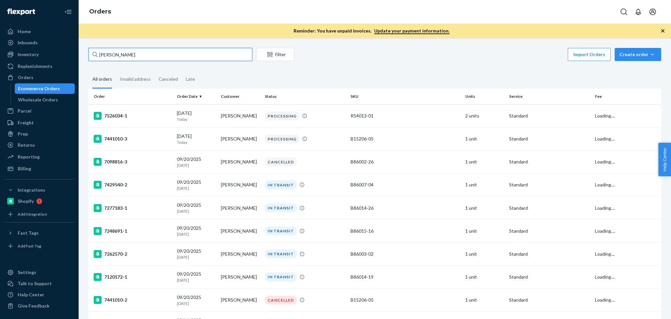
type input "[PERSON_NAME]"
